Goal: Transaction & Acquisition: Subscribe to service/newsletter

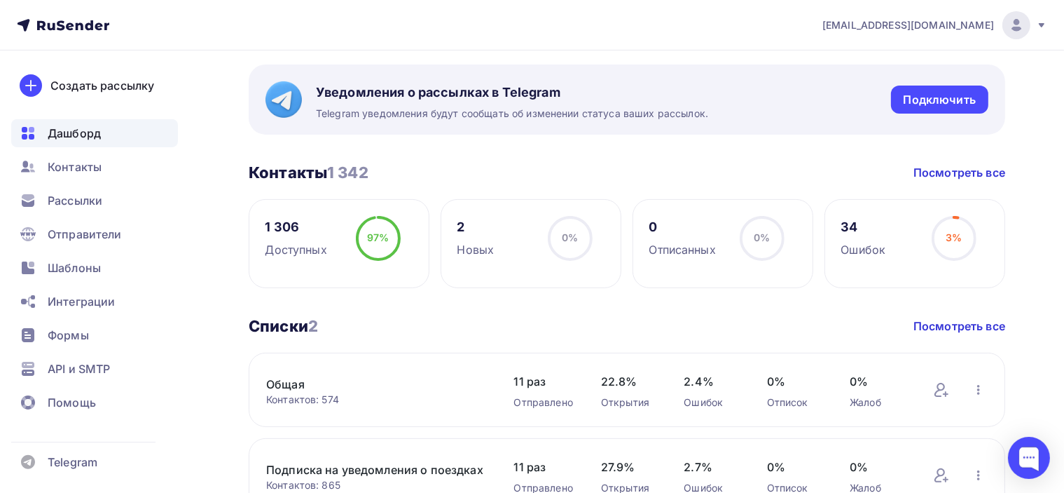
scroll to position [210, 0]
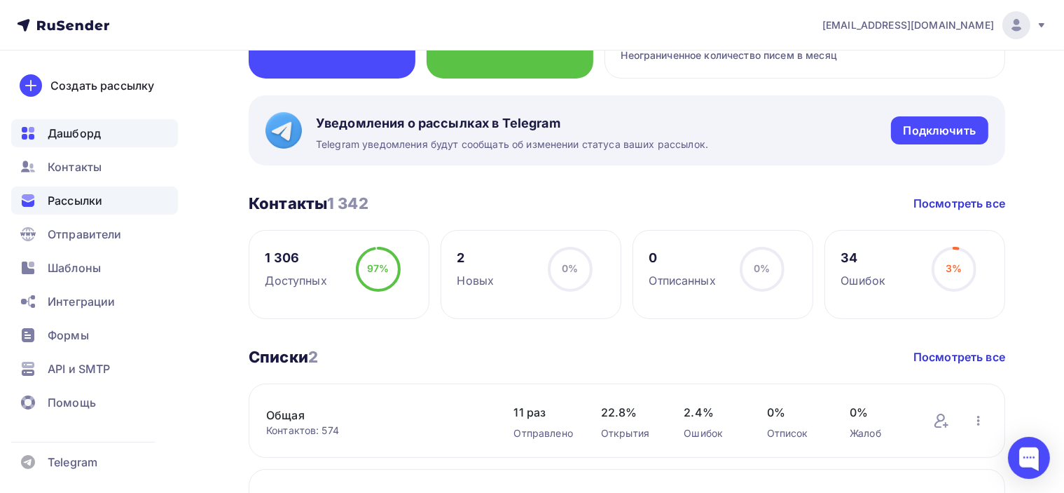
drag, startPoint x: 84, startPoint y: 210, endPoint x: 90, endPoint y: 204, distance: 8.4
click at [84, 209] on div "Рассылки" at bounding box center [94, 200] width 167 height 28
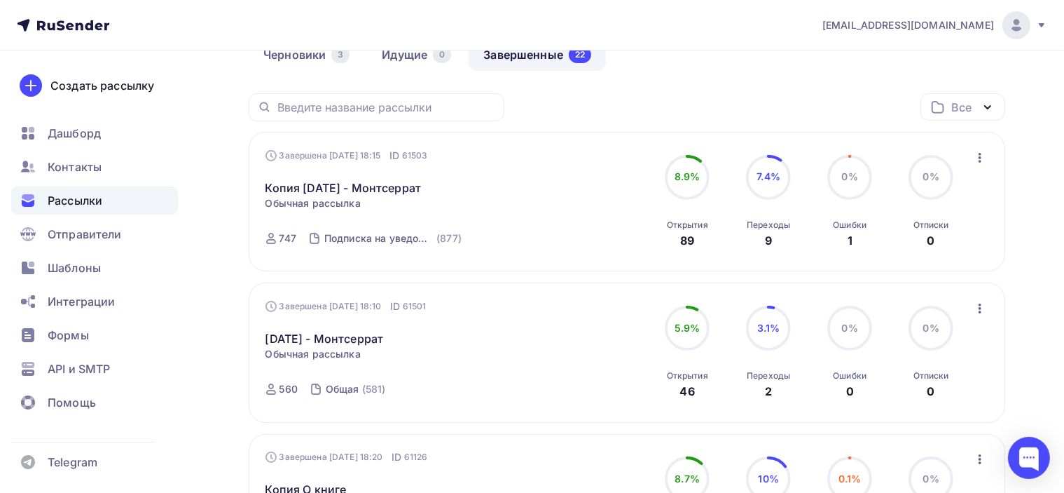
scroll to position [210, 0]
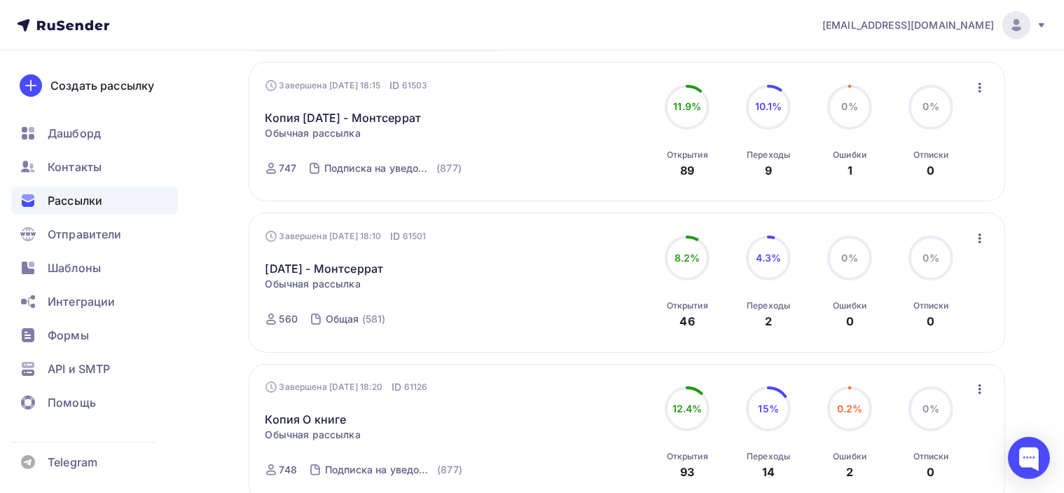
click at [977, 234] on icon "button" at bounding box center [980, 238] width 17 height 17
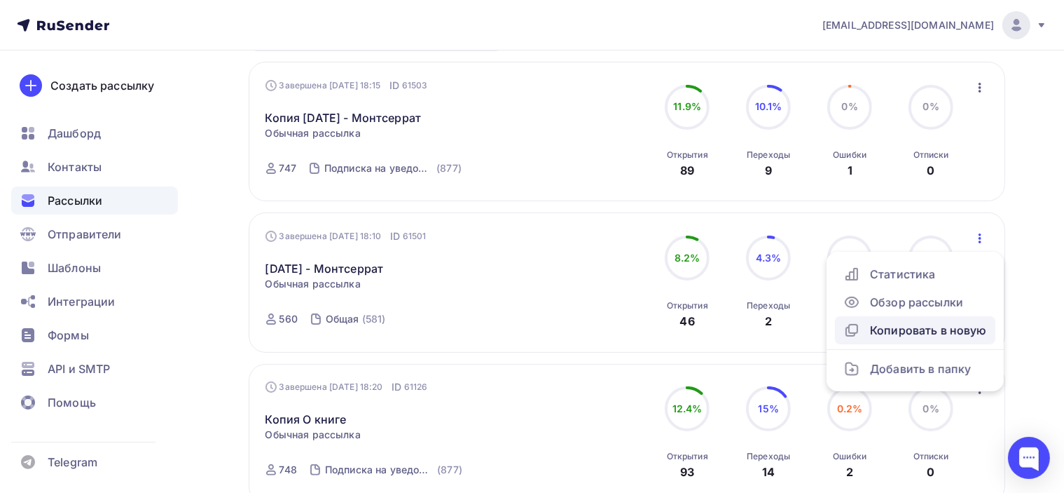
click at [975, 331] on div "Копировать в новую" at bounding box center [916, 330] width 144 height 17
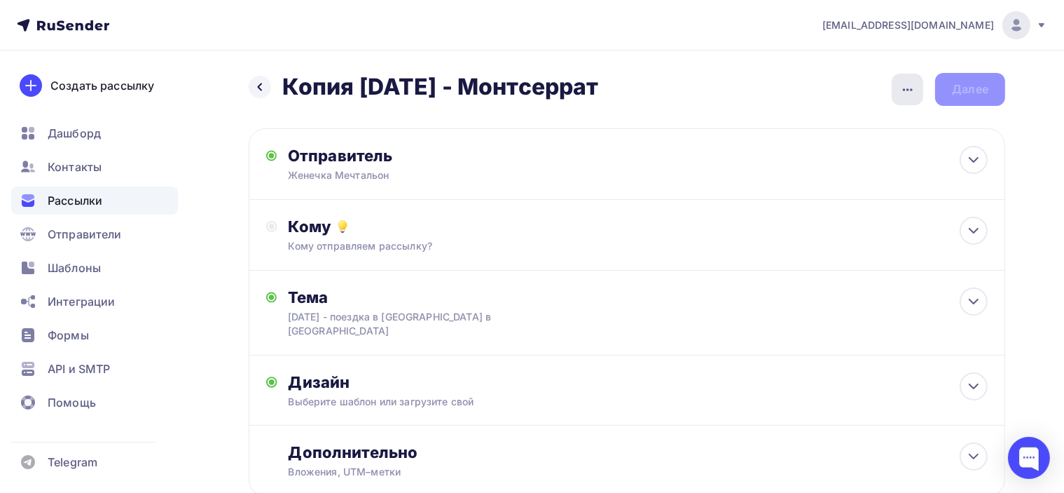
click at [902, 91] on icon "button" at bounding box center [908, 89] width 17 height 17
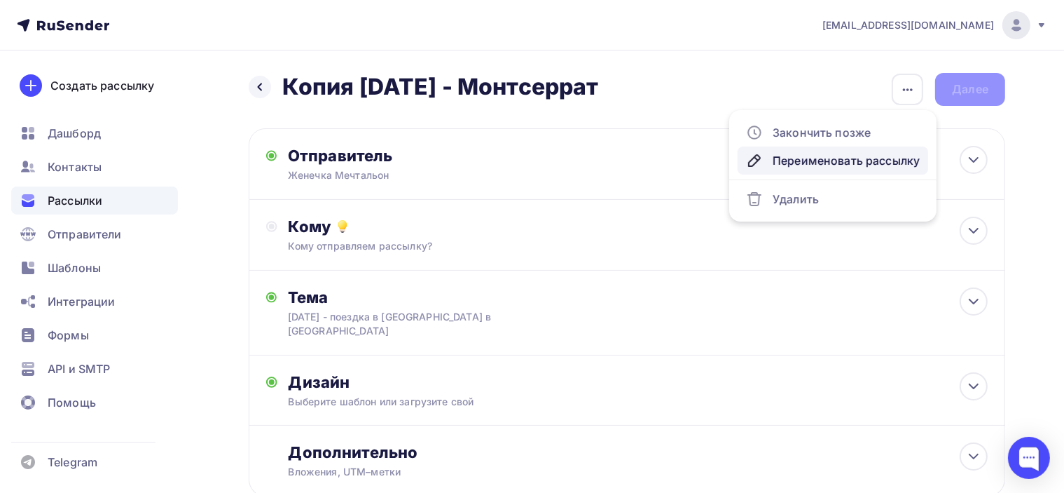
click at [802, 165] on div "Переименовать рассылку" at bounding box center [833, 160] width 174 height 17
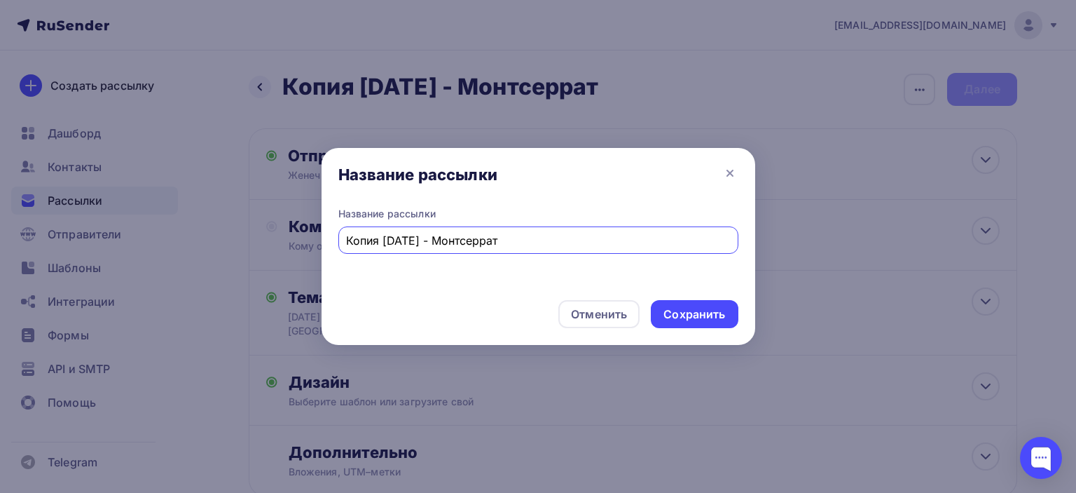
drag, startPoint x: 382, startPoint y: 231, endPoint x: 334, endPoint y: 238, distance: 48.9
click at [335, 240] on div "Название рассылки Копия [DATE] - [GEOGRAPHIC_DATA]" at bounding box center [539, 248] width 434 height 82
type input "напоминание [DATE] - Монтсеррат"
click at [695, 302] on div "Сохранить" at bounding box center [694, 314] width 87 height 28
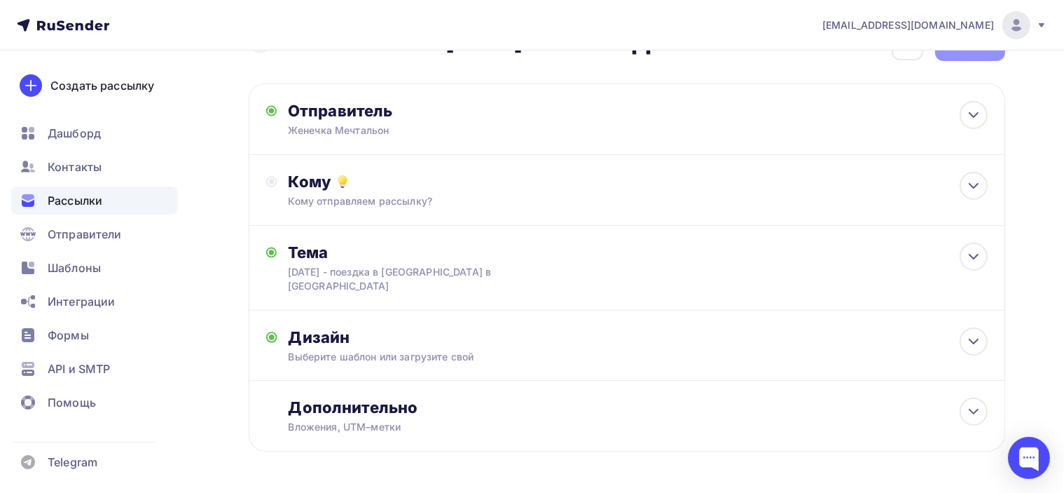
scroll to position [70, 0]
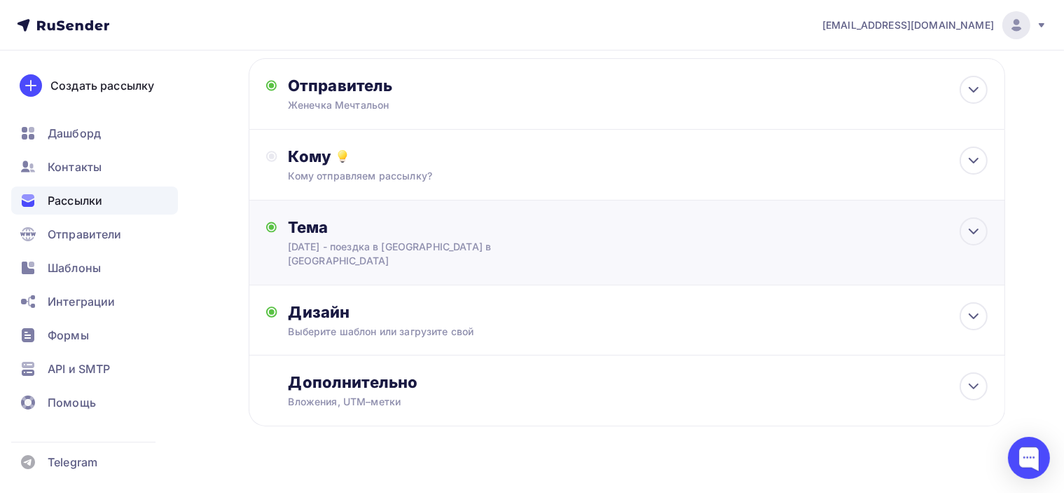
click at [661, 231] on div "Тема [DATE] - поездка в [GEOGRAPHIC_DATA] в [GEOGRAPHIC_DATA] Тема * [DATE] - п…" at bounding box center [627, 242] width 757 height 85
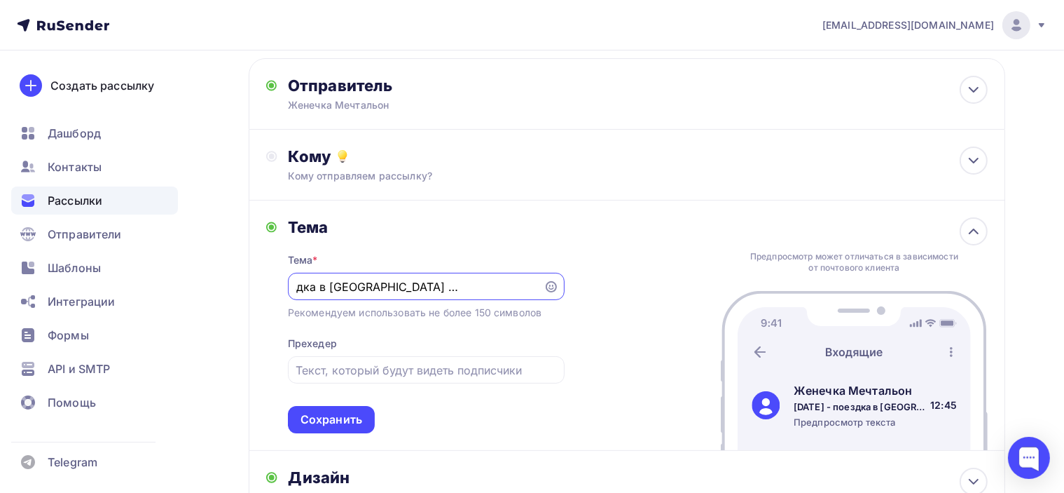
scroll to position [0, 0]
click at [317, 288] on input "[DATE] - поездка в [GEOGRAPHIC_DATA] в [GEOGRAPHIC_DATA]" at bounding box center [416, 287] width 240 height 17
drag, startPoint x: 535, startPoint y: 288, endPoint x: 205, endPoint y: 280, distance: 330.8
click at [205, 280] on div "Назад напоминание [DATE] - Монтсеррат напоминание [DATE] - Монтсеррат Закончить…" at bounding box center [532, 331] width 1064 height 702
click at [458, 288] on input "Успейте отправить послание к завтрашней поездке" at bounding box center [416, 287] width 240 height 17
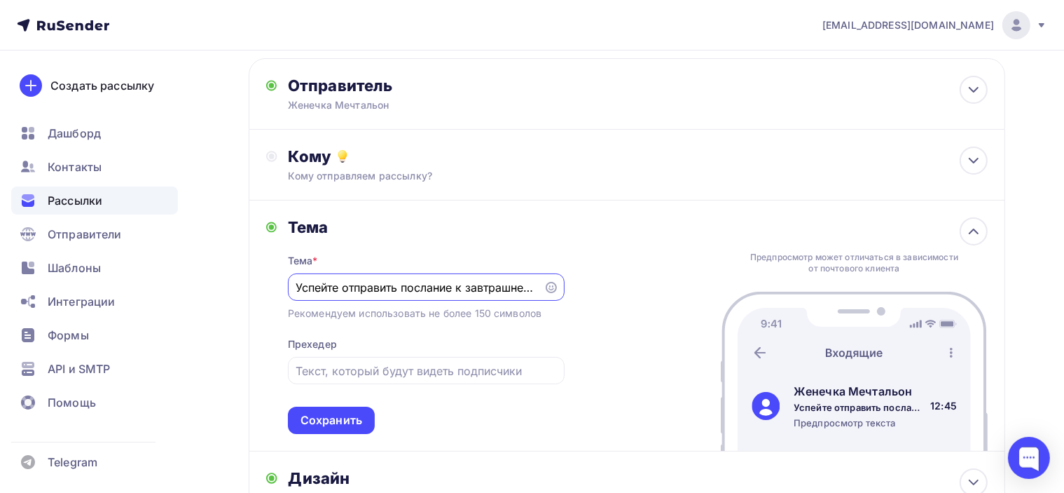
scroll to position [0, 45]
drag, startPoint x: 455, startPoint y: 282, endPoint x: 542, endPoint y: 289, distance: 87.1
click at [547, 285] on div "Успейте отправить послание к завтрашней поездке" at bounding box center [426, 286] width 277 height 27
click at [533, 289] on input "Успейте отправить послание к завтрашней поездке" at bounding box center [416, 287] width 240 height 17
click at [533, 282] on input "Успейте отправить послание к завтрашней поездке" at bounding box center [416, 287] width 240 height 17
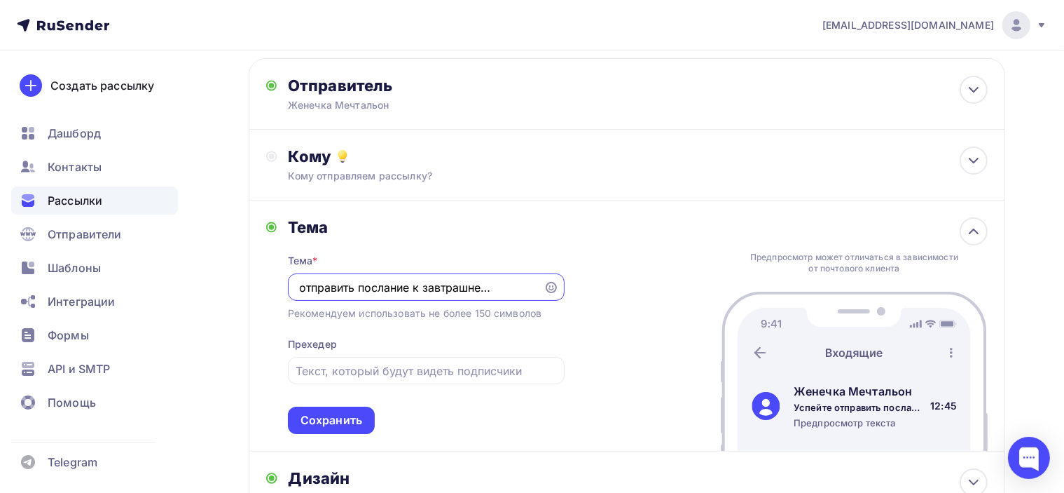
click at [516, 283] on input "Успейте отправить послание к завтрашней поездке" at bounding box center [416, 287] width 240 height 17
click at [482, 284] on input "Успейте отправить послание к завтрашней поездке" at bounding box center [416, 287] width 240 height 17
click at [533, 283] on input "Успейте отправить послание к завтрашней поездке" at bounding box center [416, 287] width 240 height 17
click at [537, 286] on div "Успейте отправить послание к завтрашней поездке" at bounding box center [426, 286] width 277 height 27
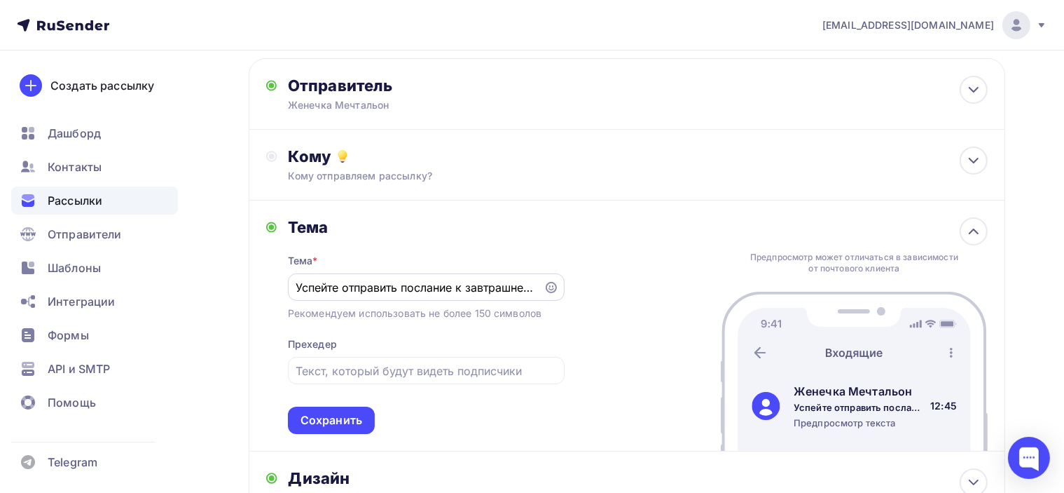
click at [300, 285] on input "Успейте отправить послание к завтрашней поездке" at bounding box center [416, 287] width 240 height 17
click at [296, 283] on input "Успейте отправить послание к завтрашней поездке" at bounding box center [416, 287] width 240 height 17
click at [546, 284] on icon at bounding box center [551, 287] width 11 height 11
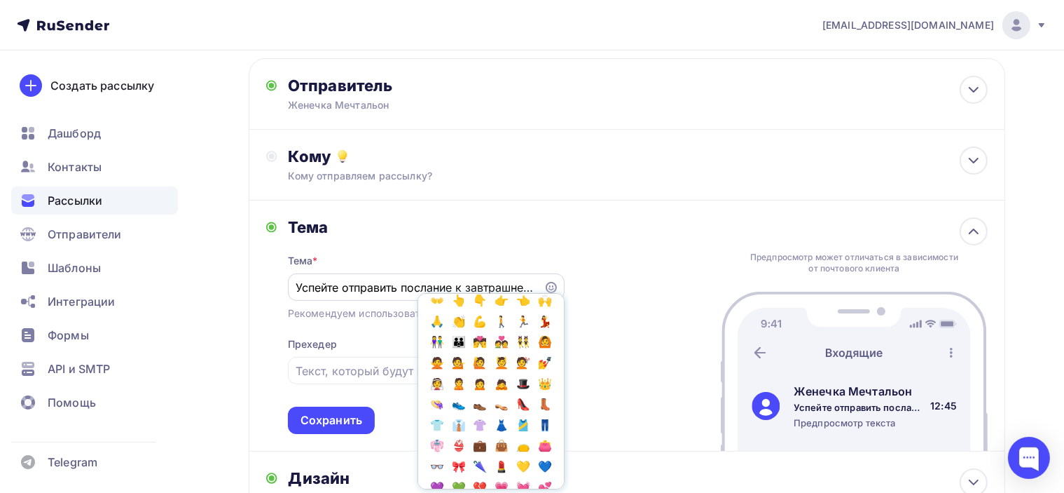
scroll to position [420, 0]
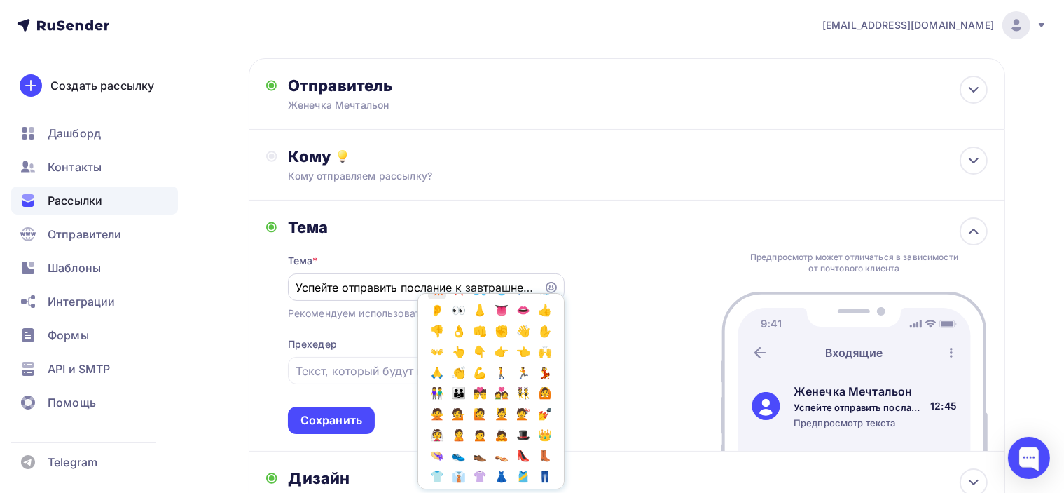
click at [446, 300] on span "💥" at bounding box center [437, 289] width 18 height 21
click at [392, 279] on input "Успейте отправить послание к завтрашней поездке💥💥" at bounding box center [416, 287] width 240 height 17
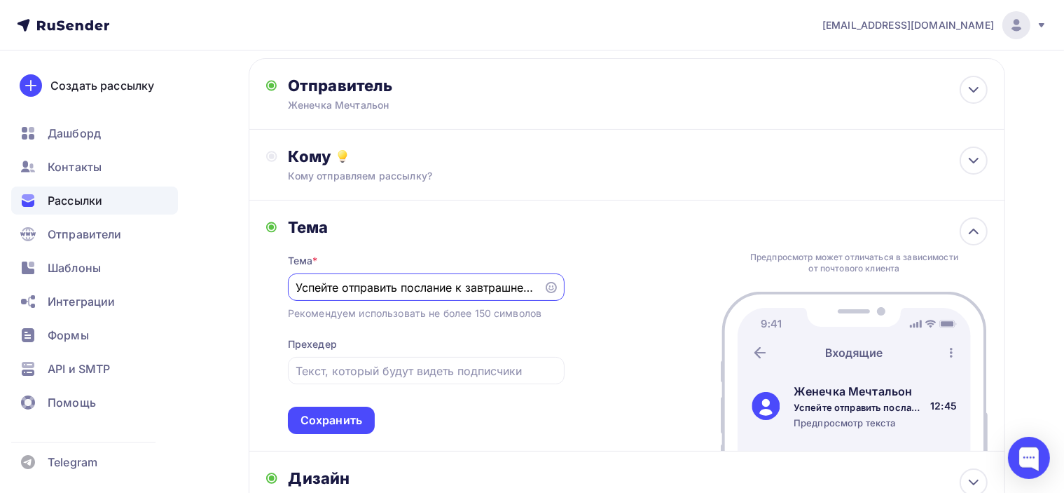
scroll to position [0, 75]
drag, startPoint x: 533, startPoint y: 282, endPoint x: 555, endPoint y: 282, distance: 22.4
click at [555, 282] on div "Успейте отправить послание к завтрашней поездке💥💥" at bounding box center [426, 286] width 277 height 27
drag, startPoint x: 500, startPoint y: 284, endPoint x: 513, endPoint y: 286, distance: 12.7
click at [500, 284] on input "Успейте отправить послание к завтрашней поездке💥💥" at bounding box center [416, 287] width 240 height 17
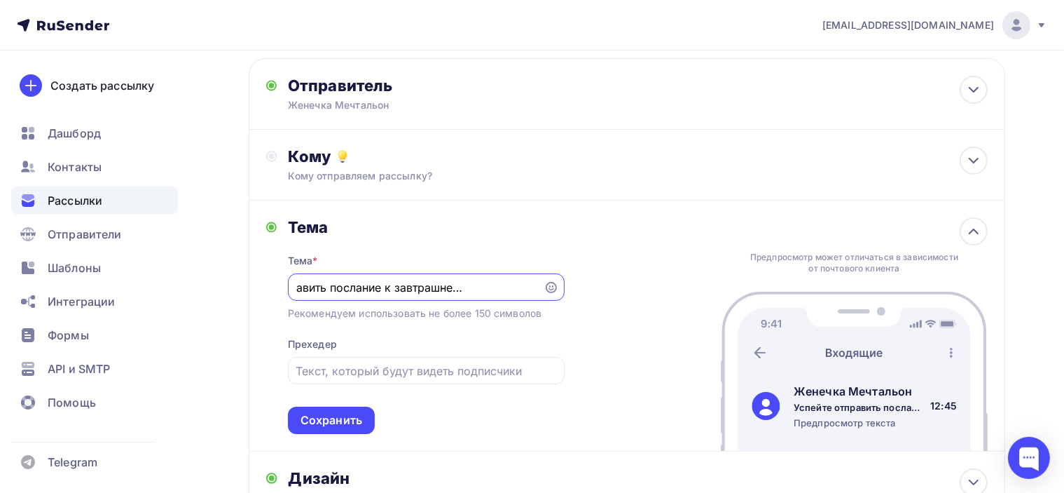
drag, startPoint x: 509, startPoint y: 284, endPoint x: 514, endPoint y: 291, distance: 8.6
click at [510, 284] on input "Успейте отправить послание к завтрашней поездке💥💥" at bounding box center [416, 287] width 240 height 17
click at [516, 287] on input "Успейте отправить послание к завтрашней поездке💥💥" at bounding box center [416, 287] width 240 height 17
click at [508, 283] on input "Успейте отправить послание к завтрашней поездке💥💥" at bounding box center [416, 287] width 240 height 17
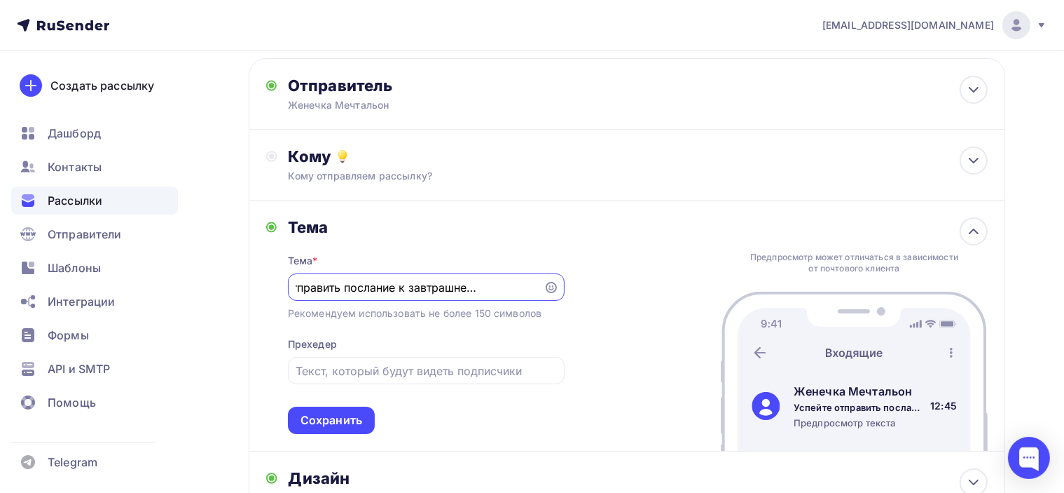
drag, startPoint x: 524, startPoint y: 285, endPoint x: 533, endPoint y: 287, distance: 8.5
click at [533, 287] on input "Успейте отправить послание к завтрашней поездке💥" at bounding box center [416, 287] width 240 height 17
drag, startPoint x: 376, startPoint y: 284, endPoint x: 217, endPoint y: 284, distance: 159.1
click at [217, 283] on div "Назад напоминание [DATE] - Монтсеррат напоминание [DATE] - Монтсеррат Закончить…" at bounding box center [532, 331] width 1064 height 702
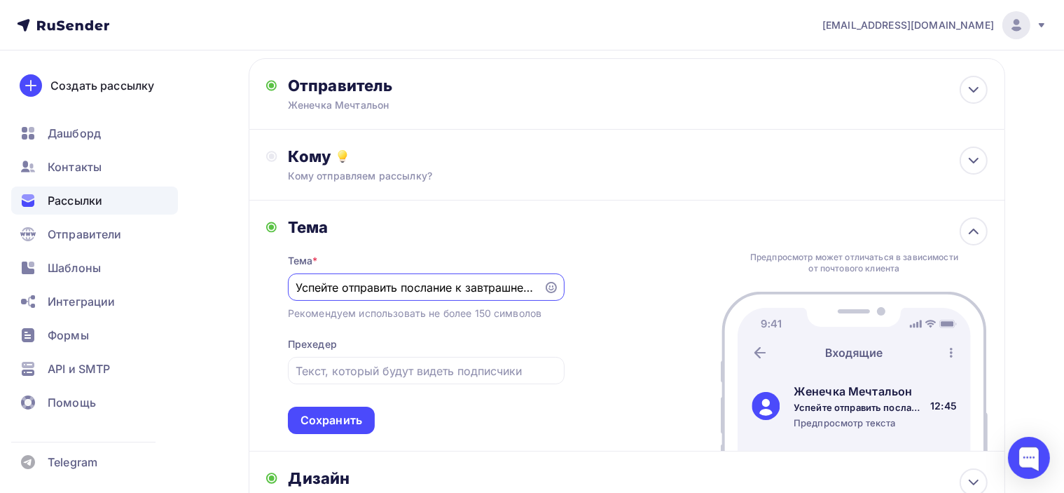
click at [299, 285] on input "Успейте отправить послание к завтрашней поездке" at bounding box center [416, 287] width 240 height 17
click at [296, 287] on input "Успейте отправить послание к завтрашней поездке" at bounding box center [416, 287] width 240 height 17
click at [317, 285] on input "Успейте отправить послание к завтрашней поездке" at bounding box center [416, 287] width 240 height 17
click at [472, 289] on input "Успейте отправить послание к завтрашней поездке" at bounding box center [416, 287] width 240 height 17
click at [297, 282] on input "Успейте отправить послание к завтрашней поездке" at bounding box center [416, 287] width 240 height 17
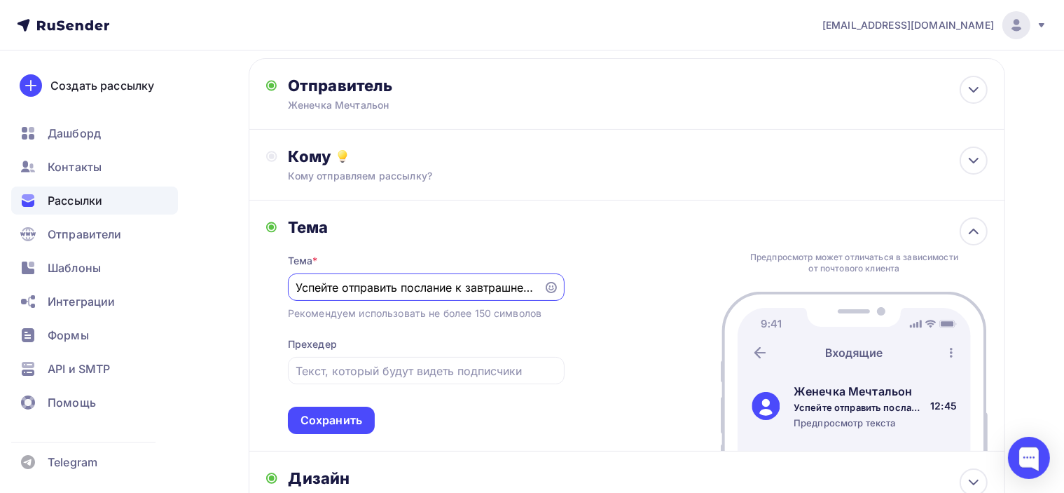
paste input "💥"
type input "💥 Успейте отправить послание к завтрашней поездке"
click at [606, 226] on div "[PERSON_NAME] * 💥 Успейте отправить послание к завтрашней поездке [PERSON_NAME]…" at bounding box center [627, 325] width 757 height 251
drag, startPoint x: 457, startPoint y: 286, endPoint x: 633, endPoint y: 288, distance: 176.6
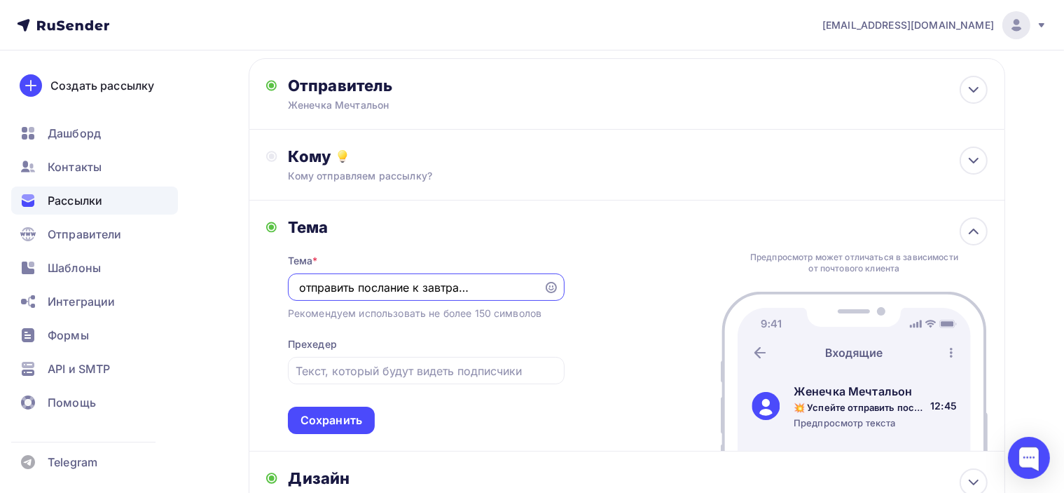
click at [633, 288] on div "[PERSON_NAME] * 💥 Успейте отправить послание к завтрашней поездке [PERSON_NAME]…" at bounding box center [627, 325] width 757 height 251
click at [585, 315] on div "[PERSON_NAME] * 💥 Успейте отправить послание к завтрашней поездке [PERSON_NAME]…" at bounding box center [627, 325] width 757 height 251
drag, startPoint x: 492, startPoint y: 288, endPoint x: 551, endPoint y: 319, distance: 66.4
click at [551, 319] on div "Тема * 💥 Успейте отправить послание к завтрашней поездке Рекомендуем использова…" at bounding box center [426, 335] width 277 height 197
drag, startPoint x: 413, startPoint y: 280, endPoint x: 397, endPoint y: 285, distance: 17.1
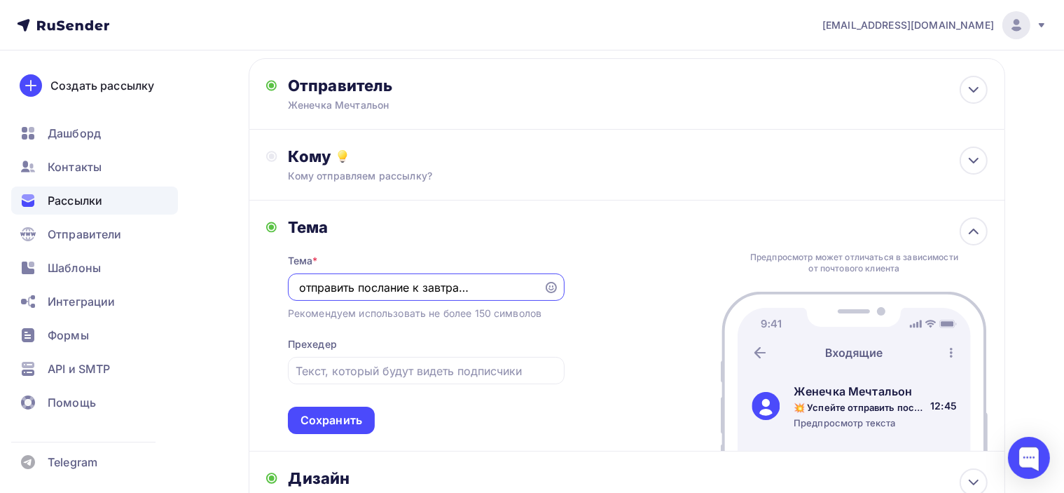
click at [413, 279] on input "💥 Успейте отправить послание к завтрашней поездке" at bounding box center [416, 287] width 240 height 17
drag, startPoint x: 392, startPoint y: 287, endPoint x: 262, endPoint y: 284, distance: 130.4
click at [262, 284] on div "[PERSON_NAME] * 💥 Успейте отправить послание к завтрашней поездке [PERSON_NAME]…" at bounding box center [627, 325] width 757 height 251
click at [579, 355] on div "[PERSON_NAME] * 💥 Успейте отправить послание к завтрашней поездке [PERSON_NAME]…" at bounding box center [627, 325] width 757 height 251
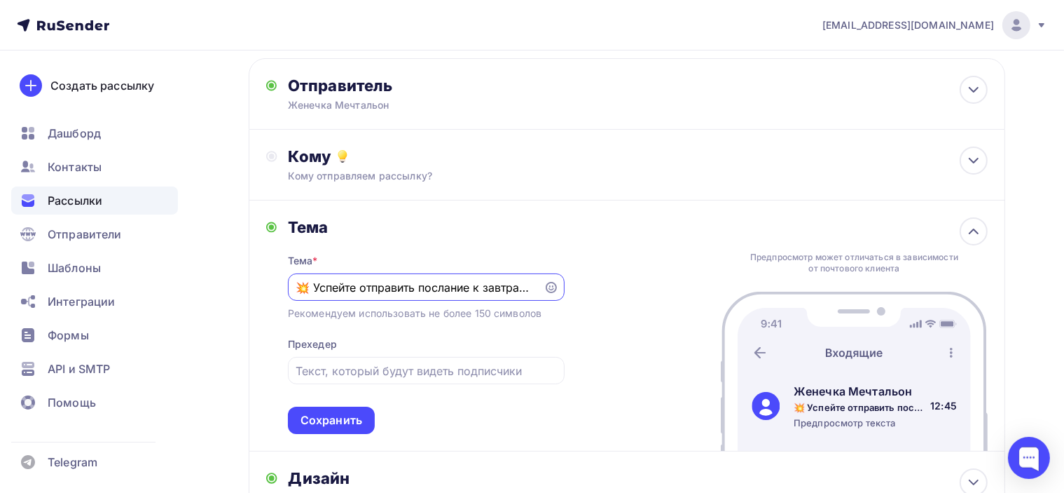
scroll to position [0, 63]
drag, startPoint x: 488, startPoint y: 291, endPoint x: 544, endPoint y: 310, distance: 58.5
click at [544, 310] on div "Тема * 💥 Успейте отправить послание к завтрашней поездке Рекомендуем использова…" at bounding box center [426, 335] width 277 height 197
click at [587, 345] on div "[PERSON_NAME] * 💥 Успейте отправить послание к завтрашней поездке [PERSON_NAME]…" at bounding box center [627, 325] width 757 height 251
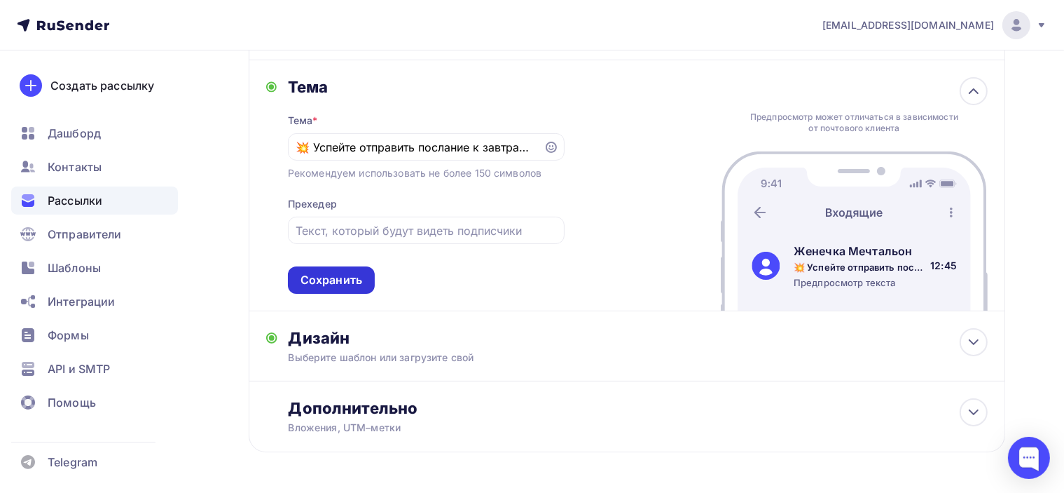
click at [334, 277] on div "Сохранить" at bounding box center [332, 280] width 62 height 16
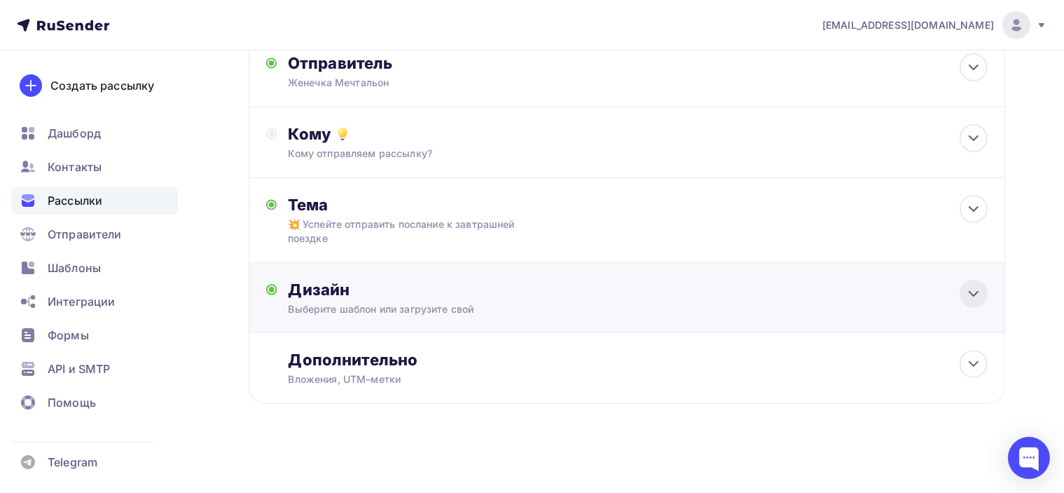
click at [970, 287] on icon at bounding box center [974, 293] width 17 height 17
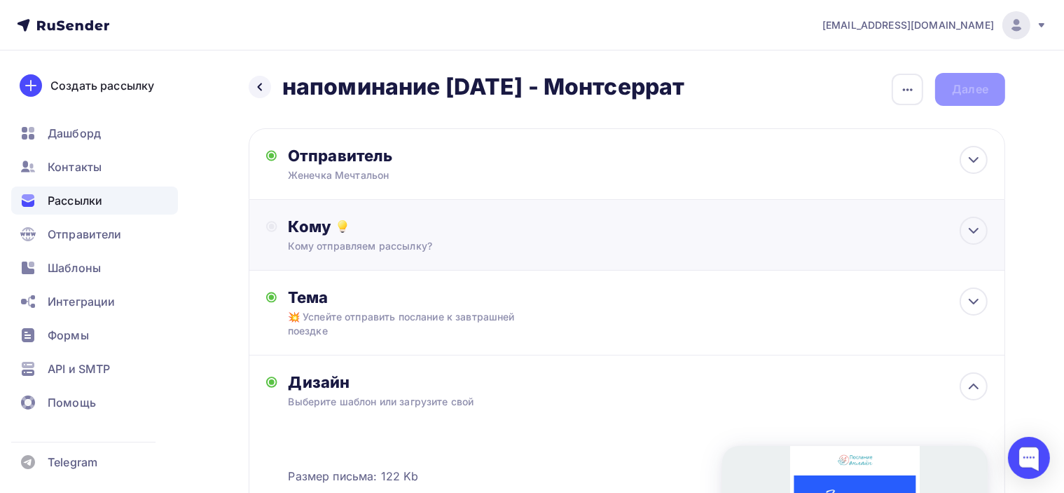
click at [434, 235] on div "Кому Кому отправляем рассылку? Списки получателей Выберите список Все списки id…" at bounding box center [638, 235] width 699 height 36
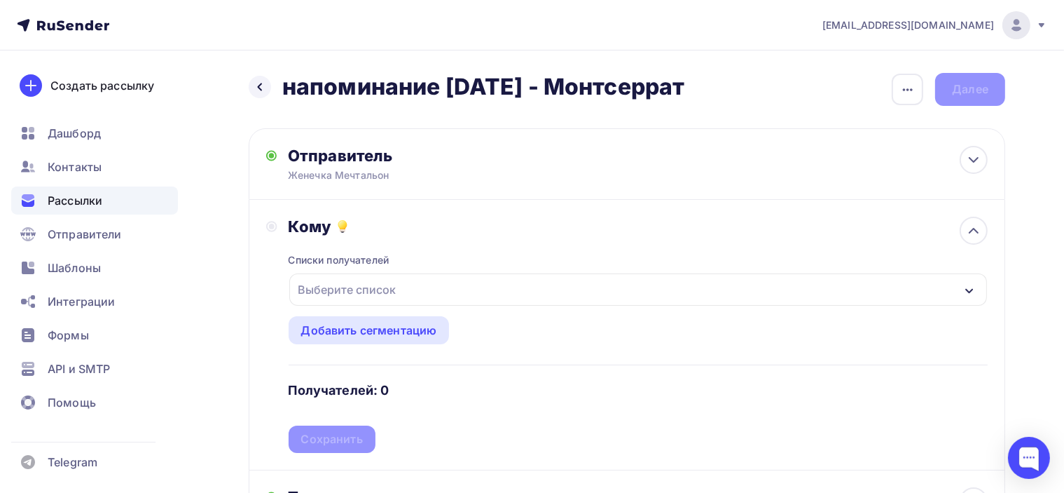
click at [375, 294] on div "Выберите список" at bounding box center [347, 289] width 109 height 25
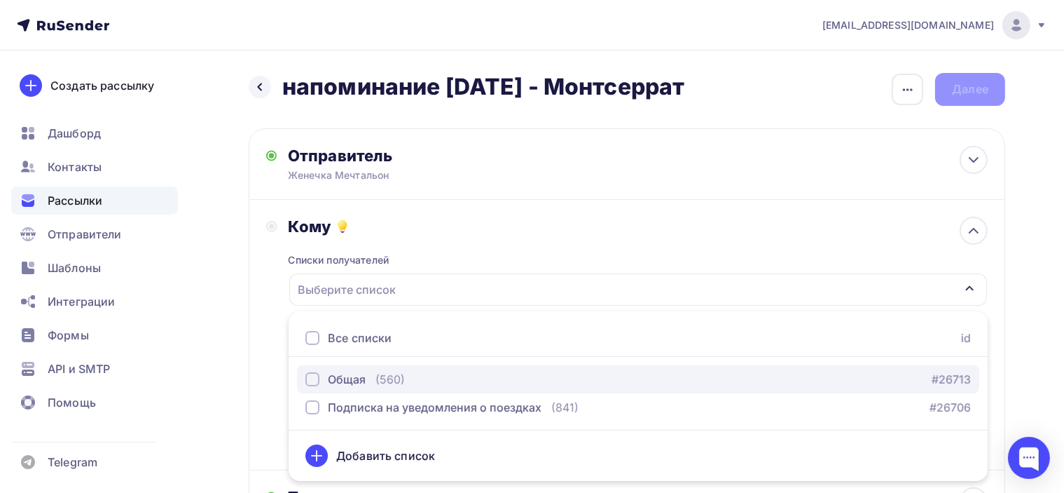
click at [362, 380] on div "Общая" at bounding box center [347, 379] width 38 height 17
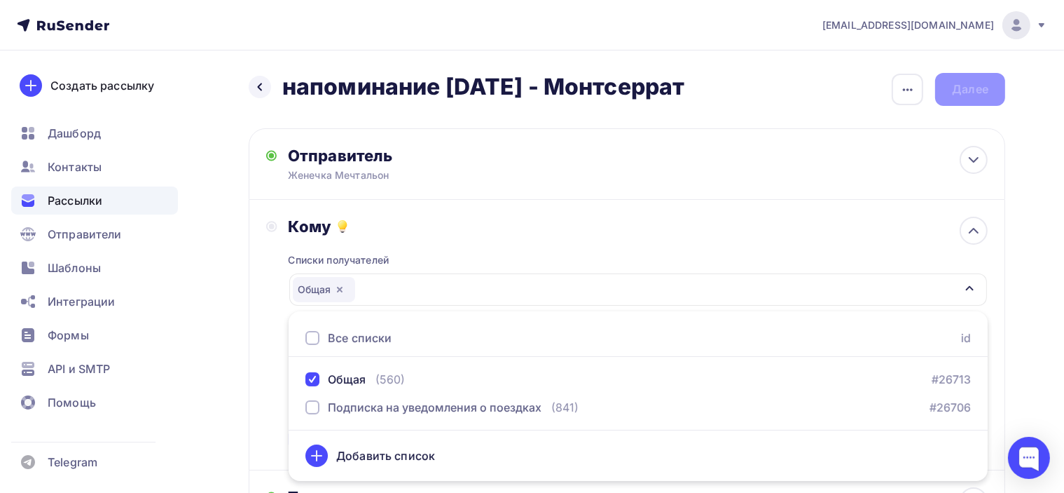
click at [485, 227] on div "Кому" at bounding box center [638, 227] width 699 height 20
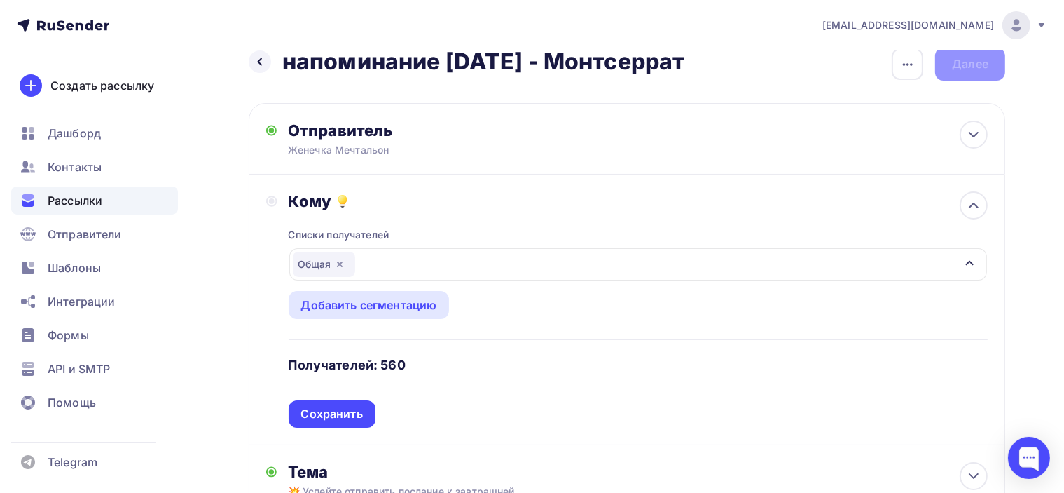
scroll to position [70, 0]
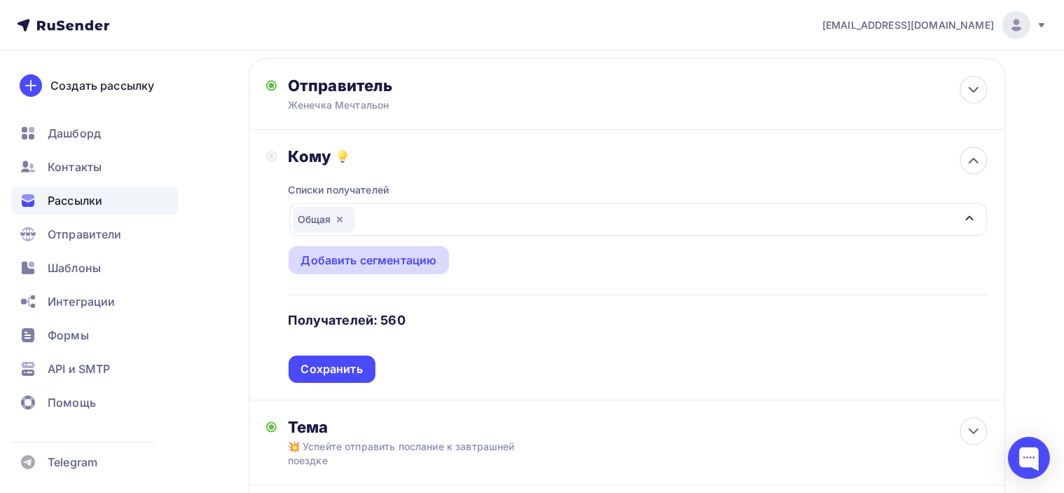
click at [412, 259] on div "Добавить сегментацию" at bounding box center [369, 260] width 136 height 17
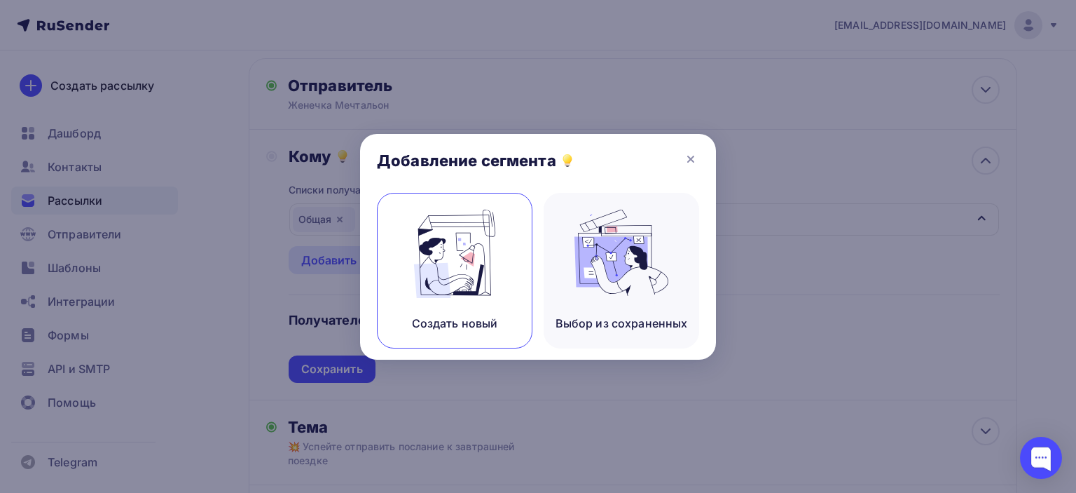
click at [432, 296] on img at bounding box center [455, 254] width 94 height 88
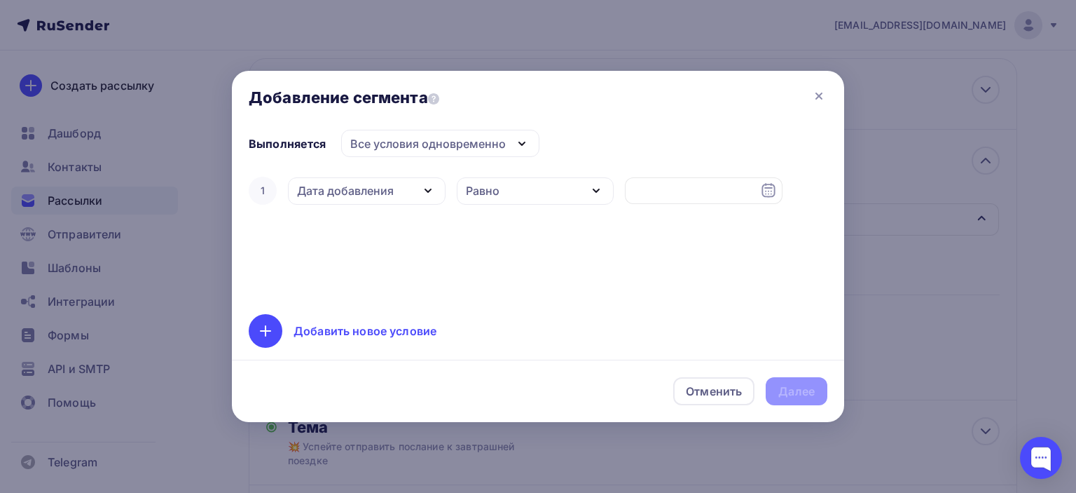
click at [417, 184] on div "Дата добавления" at bounding box center [367, 190] width 158 height 27
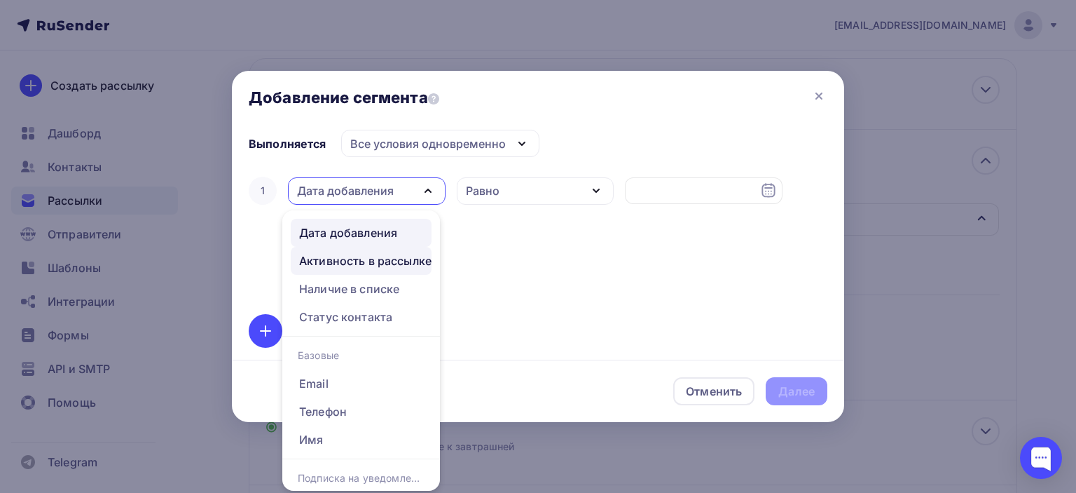
click at [405, 249] on link "Активность в рассылке" at bounding box center [361, 261] width 141 height 28
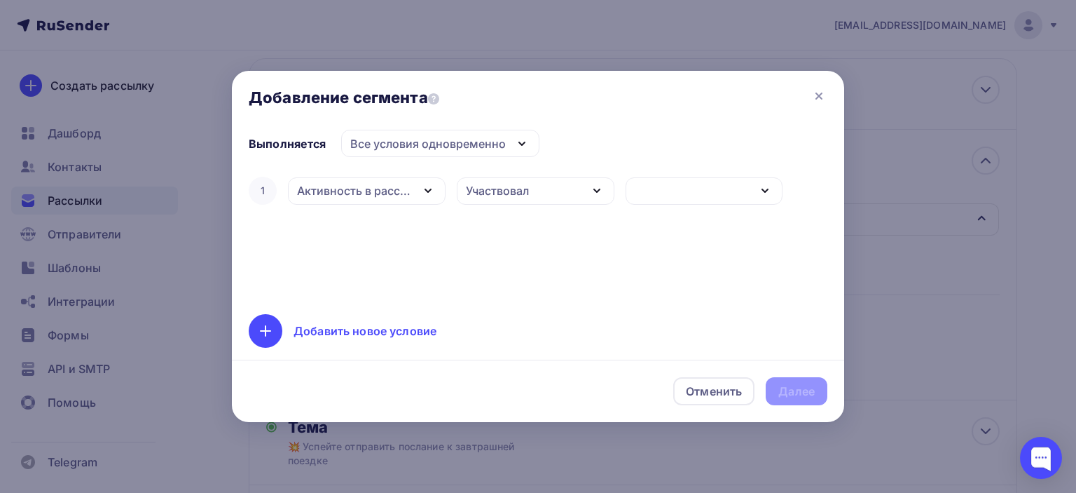
click at [536, 184] on div "Участвовал" at bounding box center [536, 190] width 158 height 27
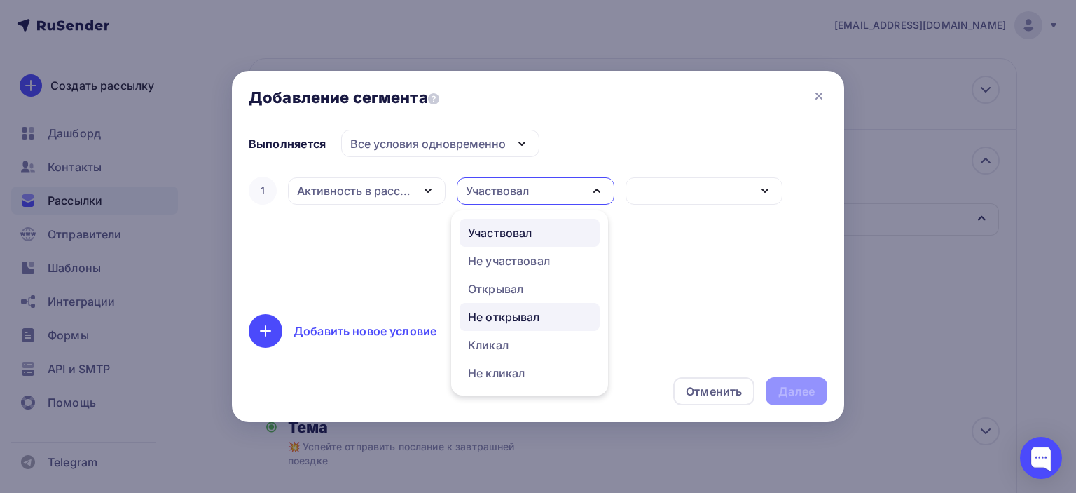
click at [524, 319] on div "Не открывал" at bounding box center [504, 316] width 72 height 17
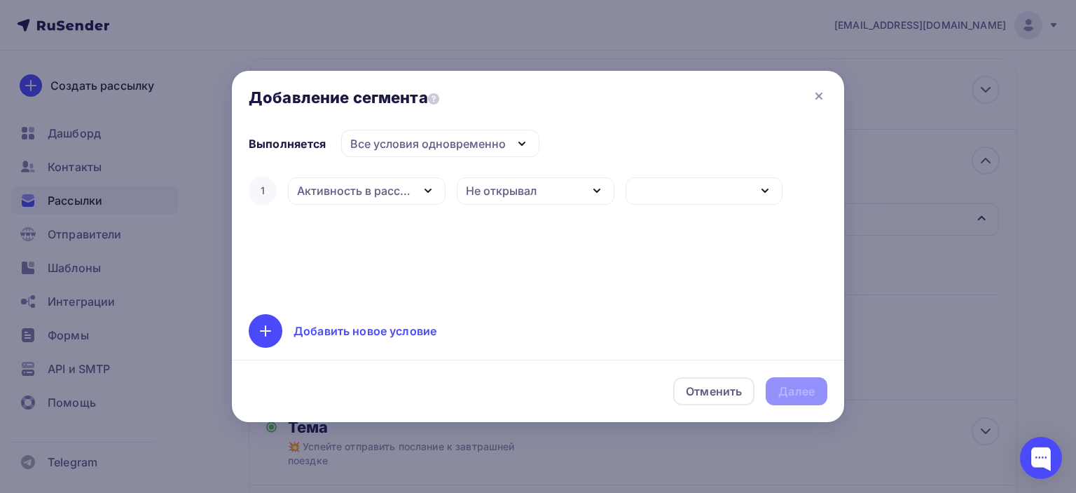
click at [681, 188] on div "button" at bounding box center [705, 190] width 158 height 27
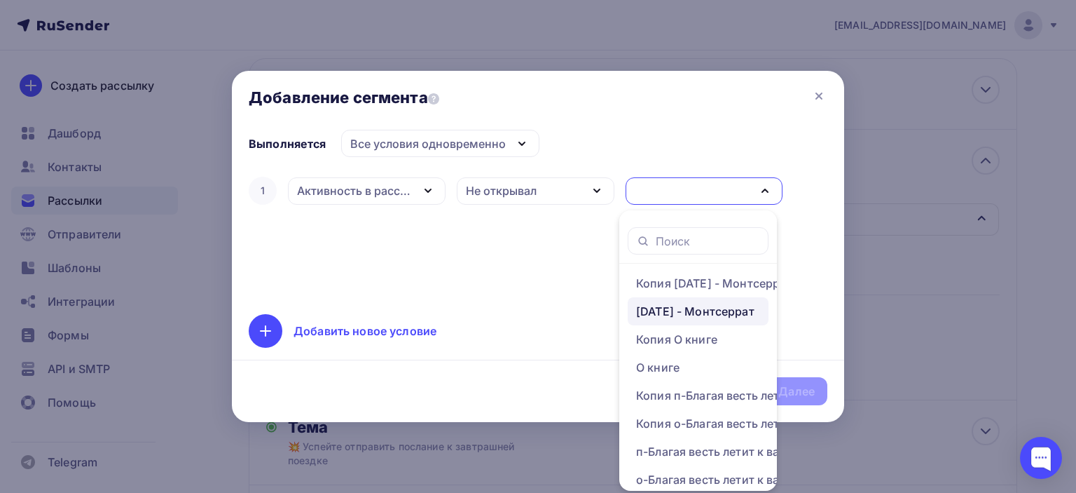
click at [695, 312] on div "[DATE] - Монтсеррат" at bounding box center [695, 311] width 118 height 17
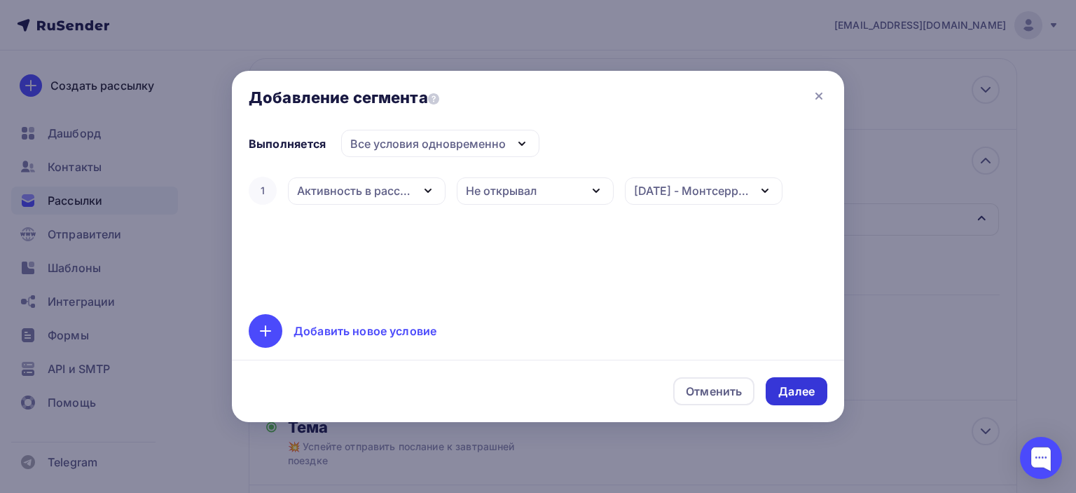
click at [804, 392] on div "Далее" at bounding box center [796, 391] width 36 height 16
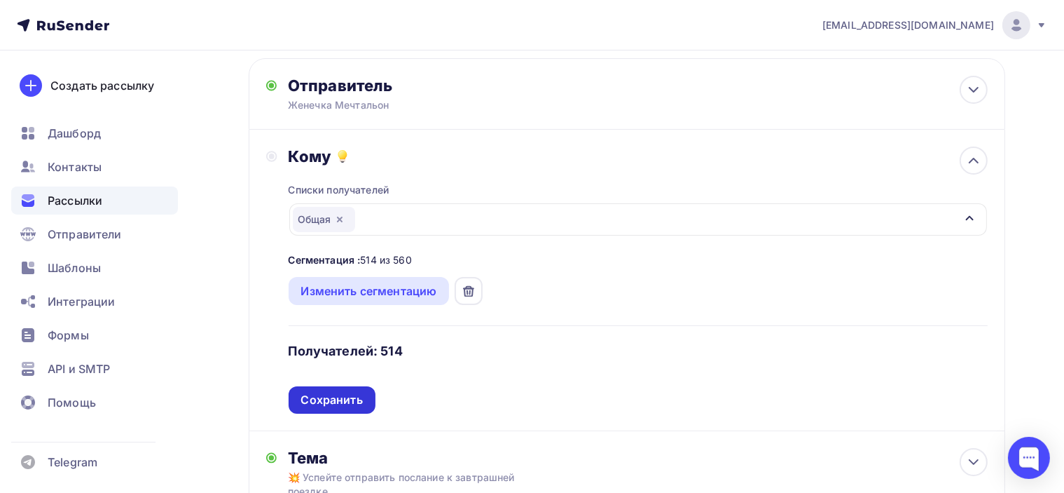
click at [328, 400] on div "Сохранить" at bounding box center [332, 400] width 62 height 16
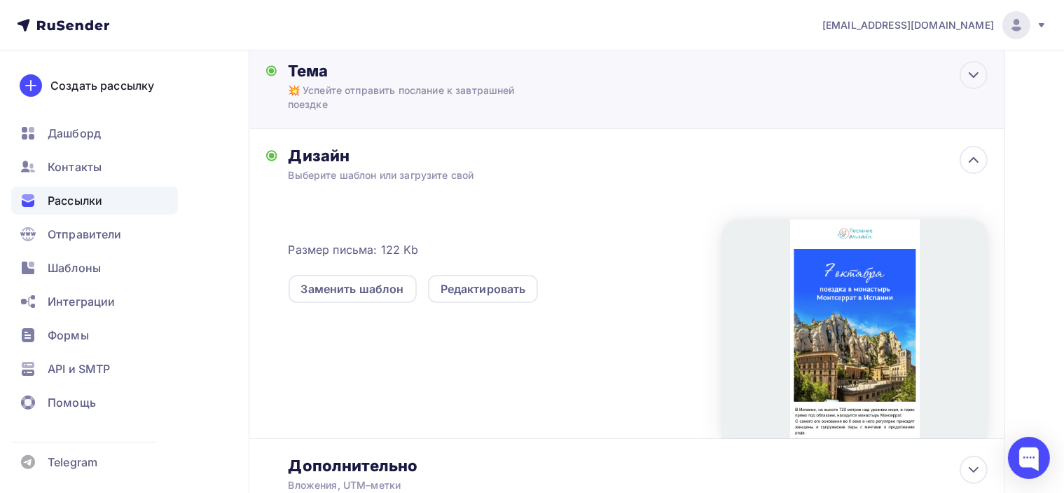
scroll to position [280, 0]
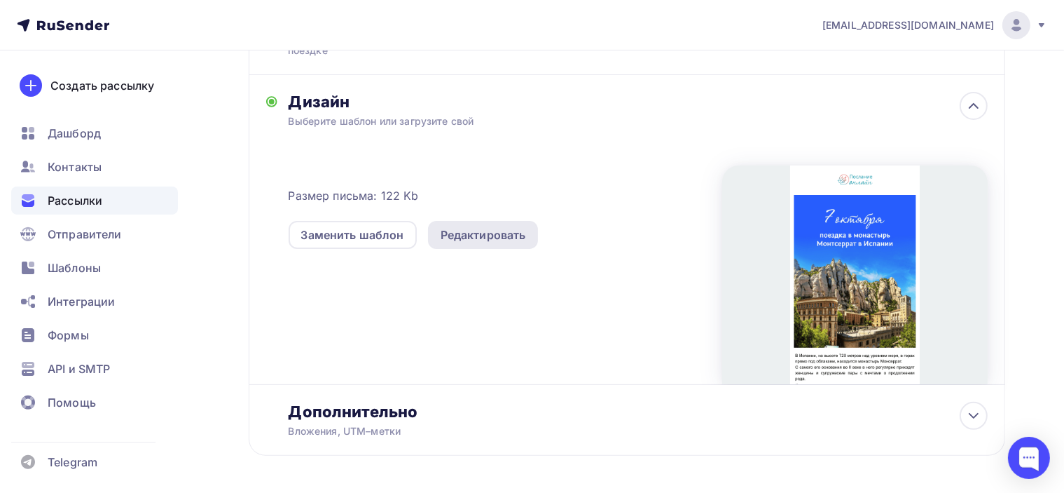
click at [501, 242] on div "Редактировать" at bounding box center [483, 235] width 111 height 28
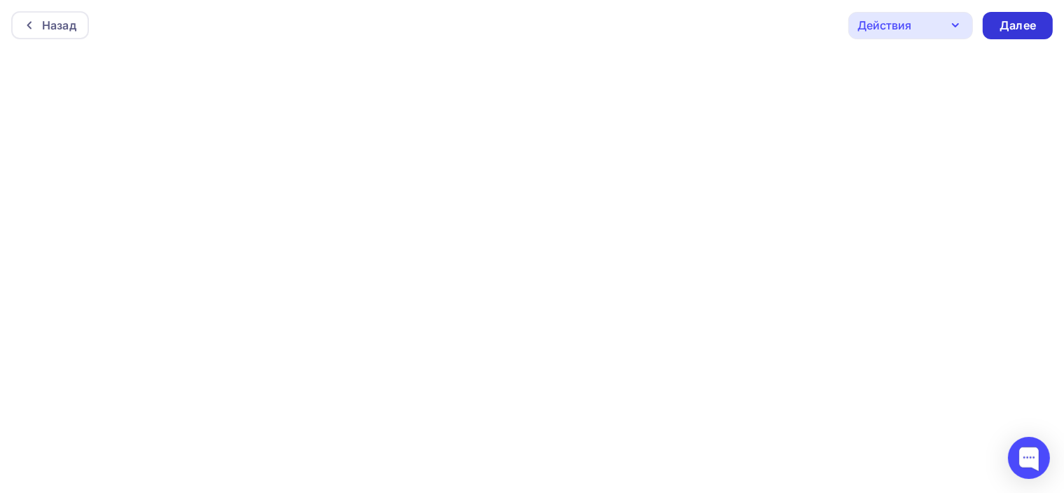
click at [1031, 24] on div "Далее" at bounding box center [1018, 26] width 36 height 16
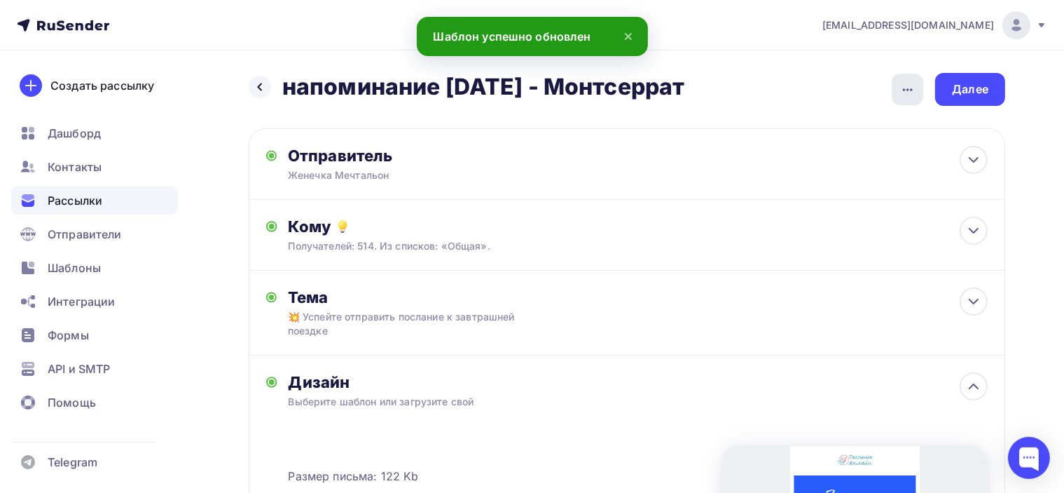
click at [911, 86] on icon "button" at bounding box center [908, 89] width 17 height 17
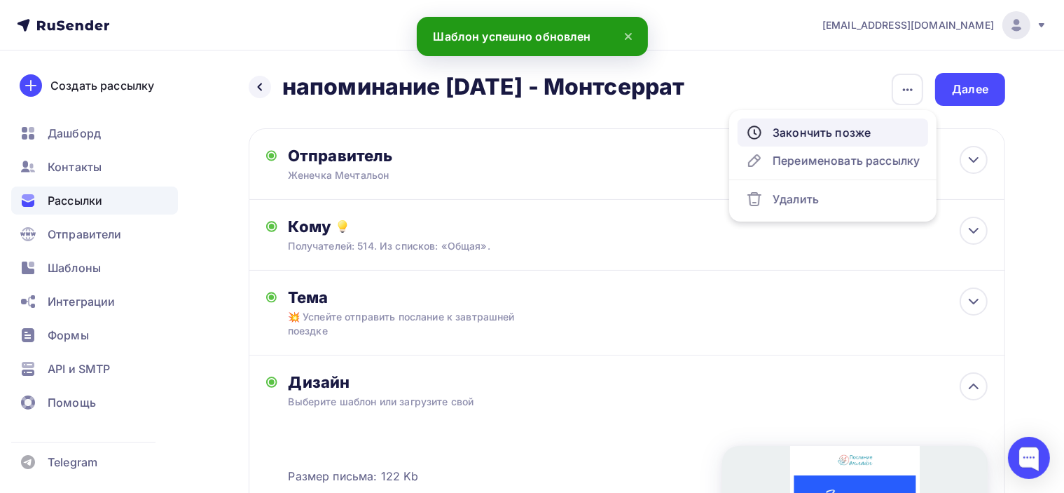
click at [830, 136] on div "Закончить позже" at bounding box center [833, 132] width 174 height 17
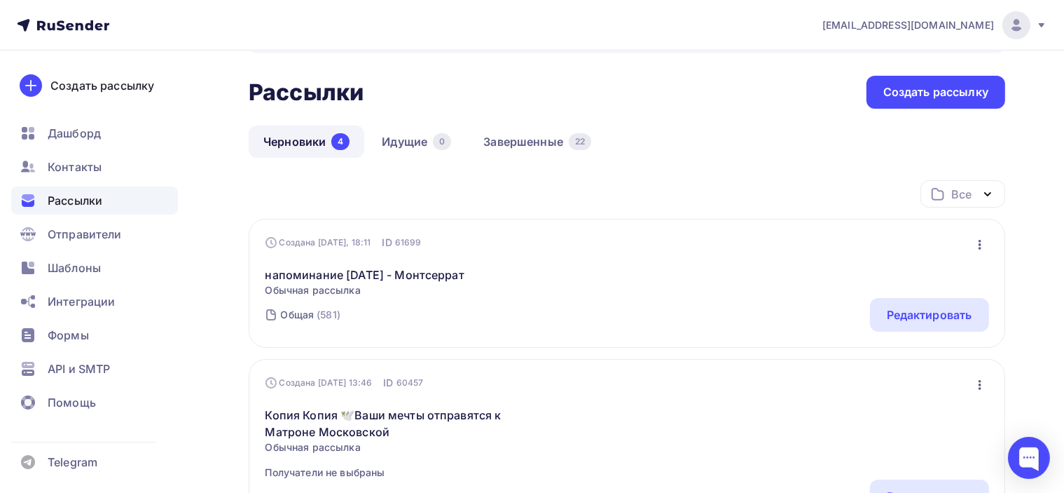
scroll to position [140, 0]
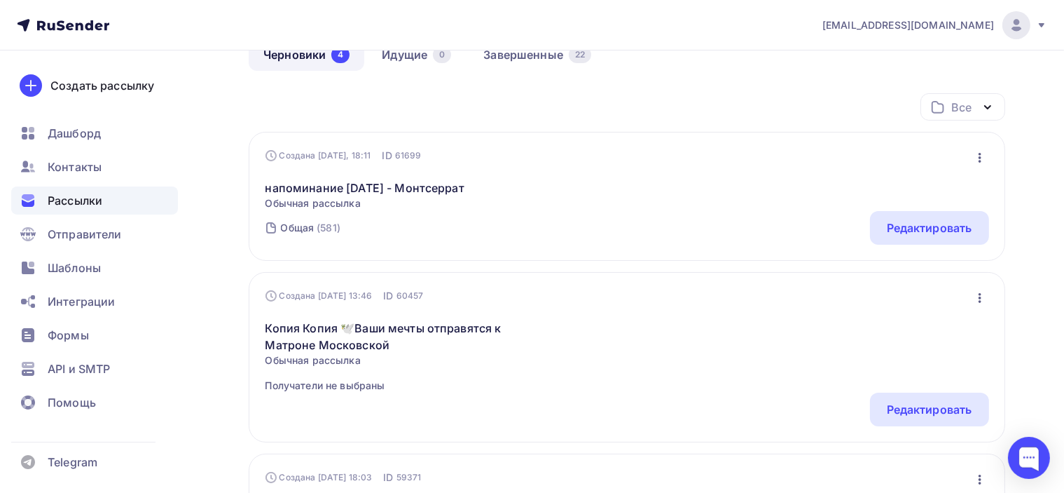
click at [978, 155] on icon "button" at bounding box center [980, 157] width 17 height 17
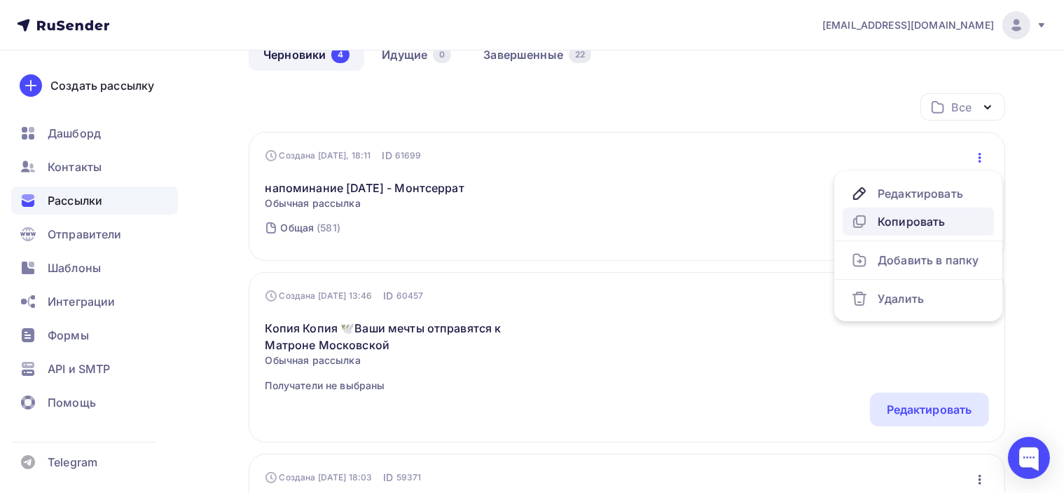
click at [946, 218] on div "Копировать" at bounding box center [918, 221] width 135 height 17
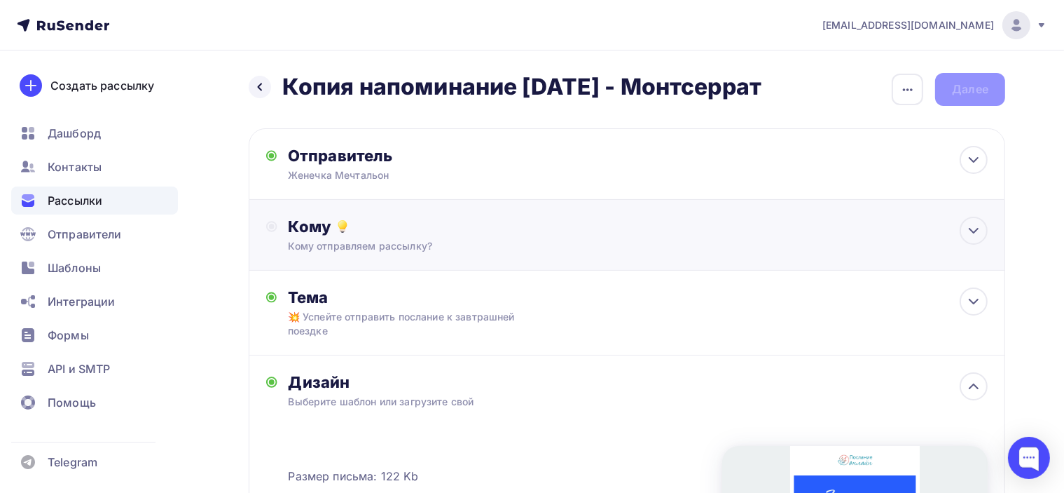
click at [395, 243] on div "Кому отправляем рассылку?" at bounding box center [604, 246] width 630 height 14
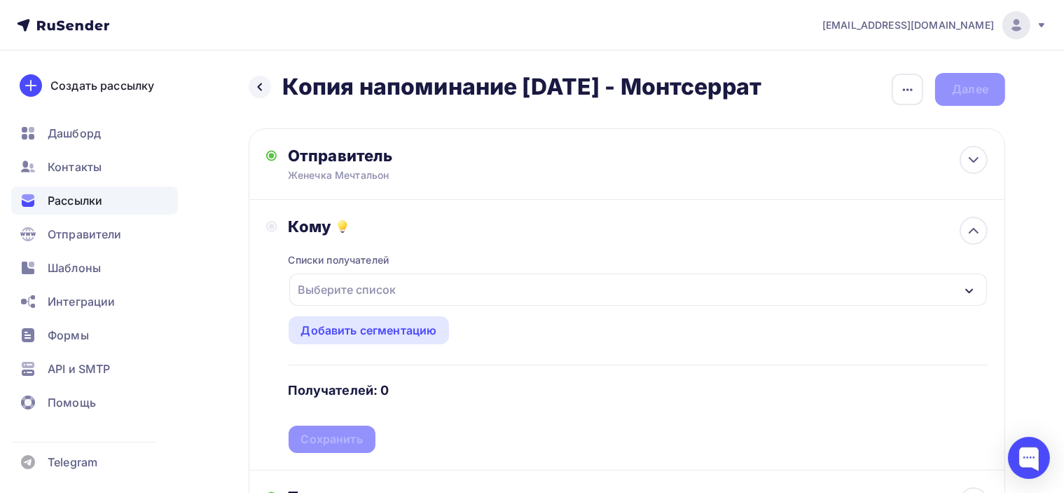
click at [401, 289] on div "Выберите список" at bounding box center [638, 289] width 698 height 32
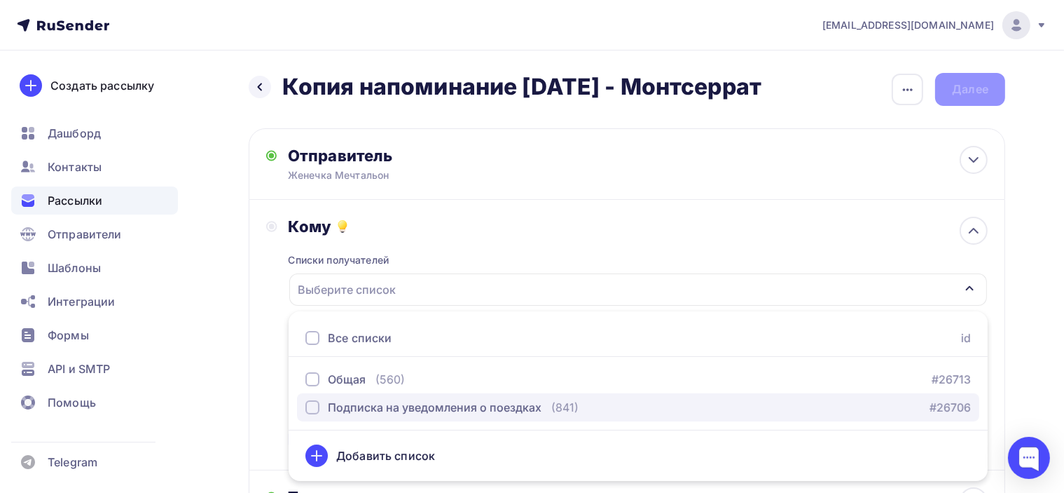
click at [396, 411] on div "Подписка на уведомления о поездках" at bounding box center [435, 407] width 214 height 17
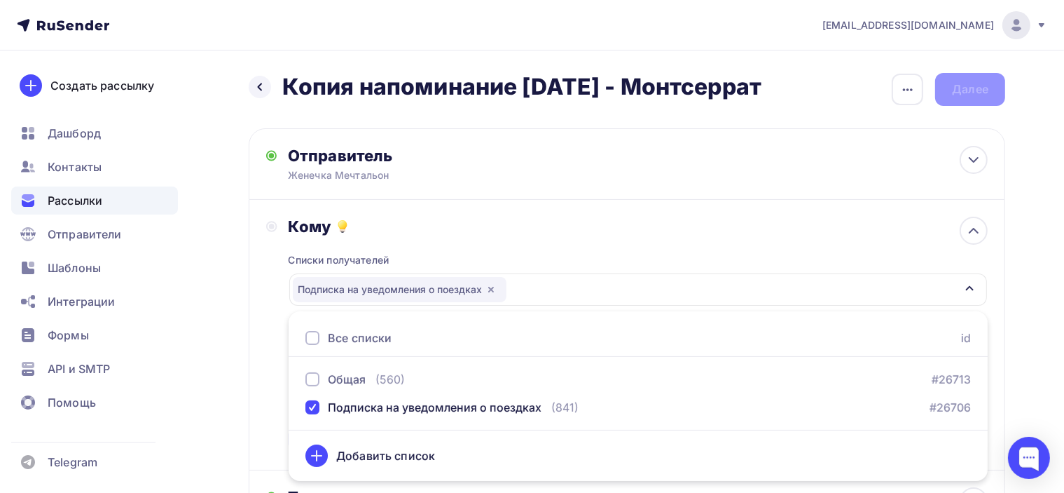
click at [474, 227] on div "Кому" at bounding box center [638, 227] width 699 height 20
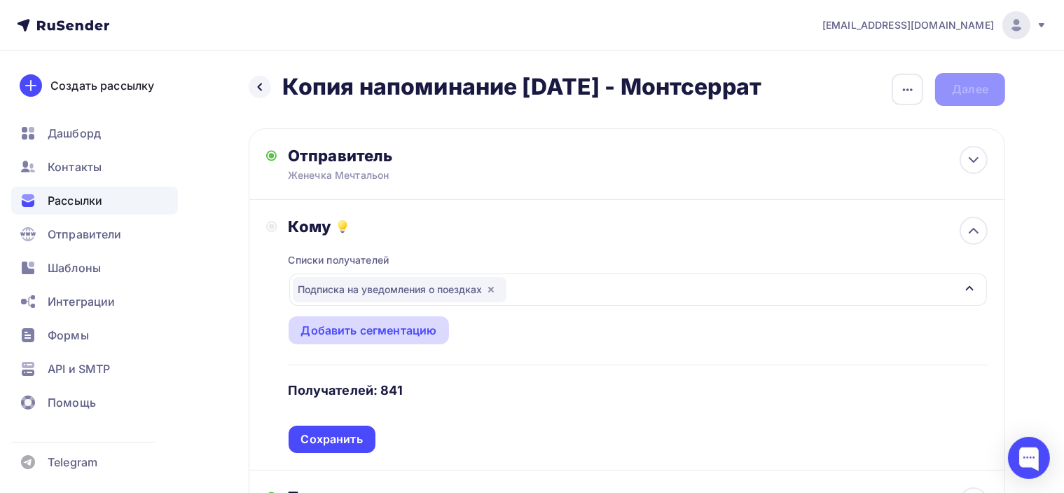
click at [356, 329] on div "Добавить сегментацию" at bounding box center [369, 330] width 136 height 17
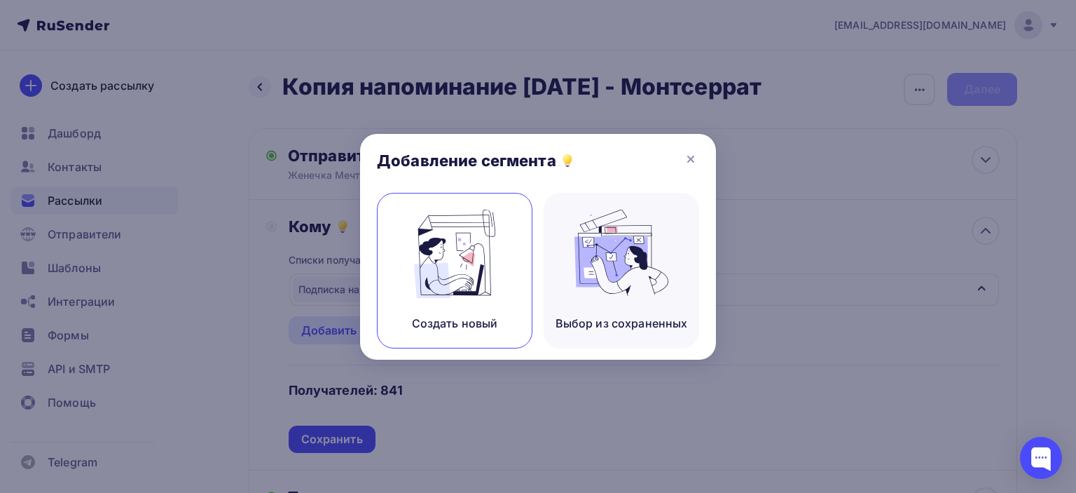
click at [460, 280] on img at bounding box center [455, 254] width 94 height 88
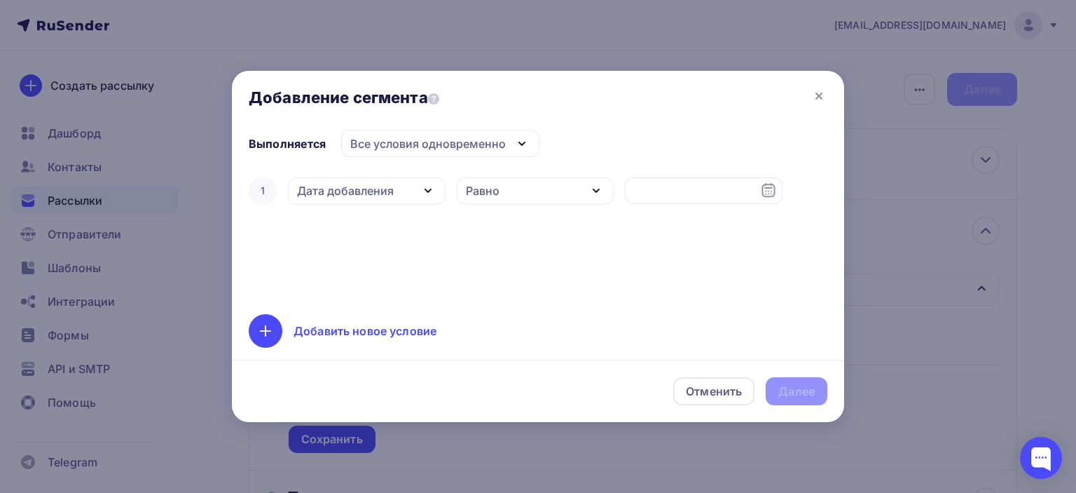
click at [370, 184] on div "Дата добавления" at bounding box center [345, 190] width 97 height 17
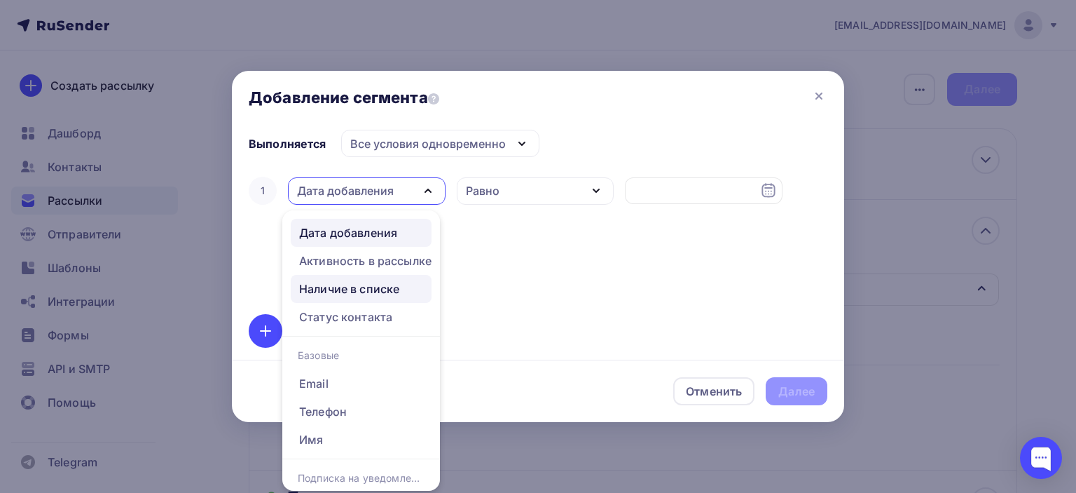
click at [389, 283] on div "Наличие в списке" at bounding box center [349, 288] width 100 height 17
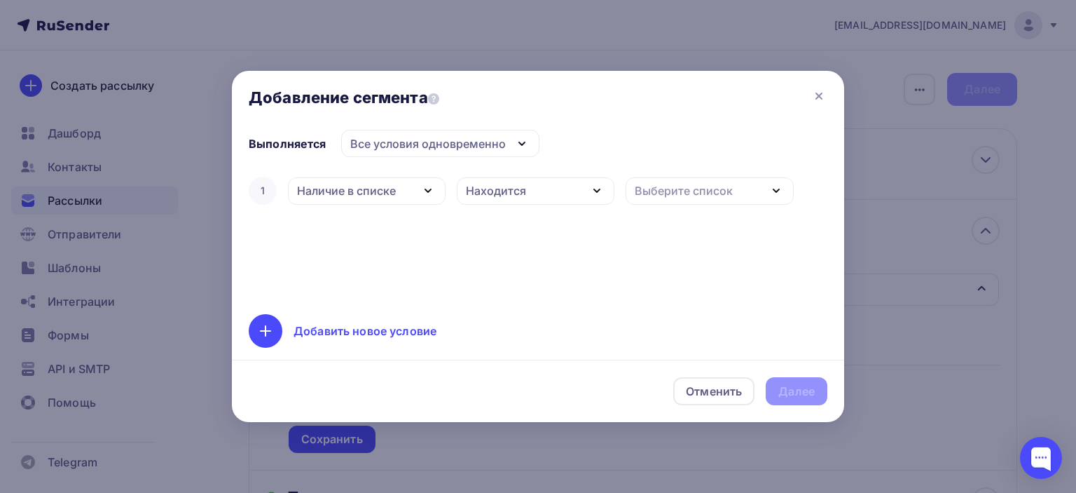
click at [526, 188] on div "Находится" at bounding box center [536, 190] width 158 height 27
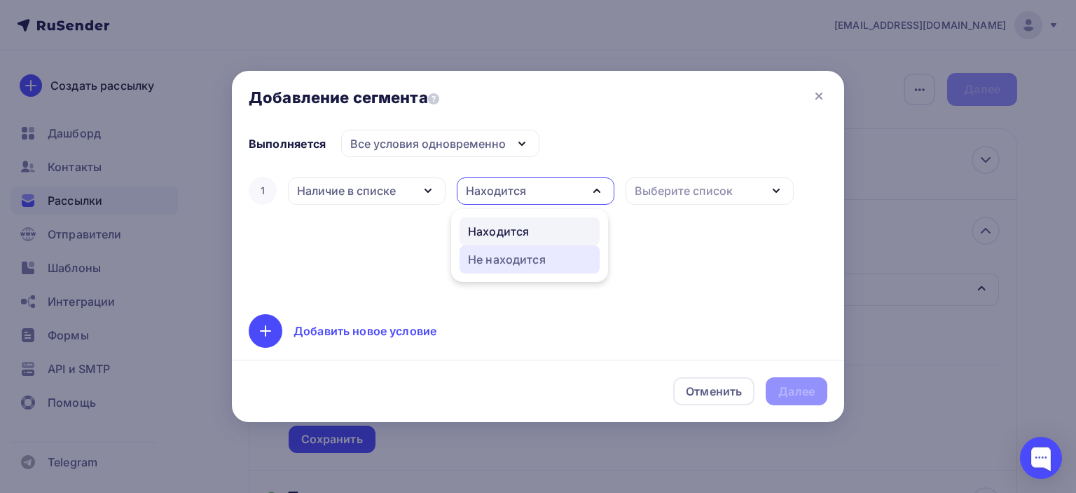
click at [525, 263] on div "Не находится" at bounding box center [507, 259] width 78 height 17
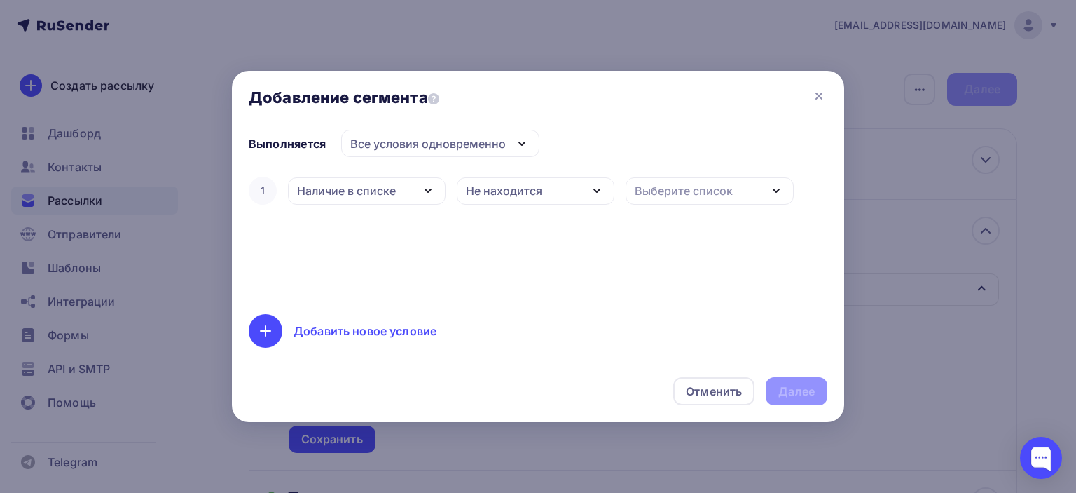
click at [701, 184] on div "Выберите список" at bounding box center [684, 190] width 98 height 17
click at [674, 283] on div "Общая" at bounding box center [656, 281] width 39 height 17
click at [350, 328] on div "Добавить новое условие" at bounding box center [365, 330] width 143 height 17
click at [343, 238] on div "Дата добавления" at bounding box center [345, 235] width 97 height 17
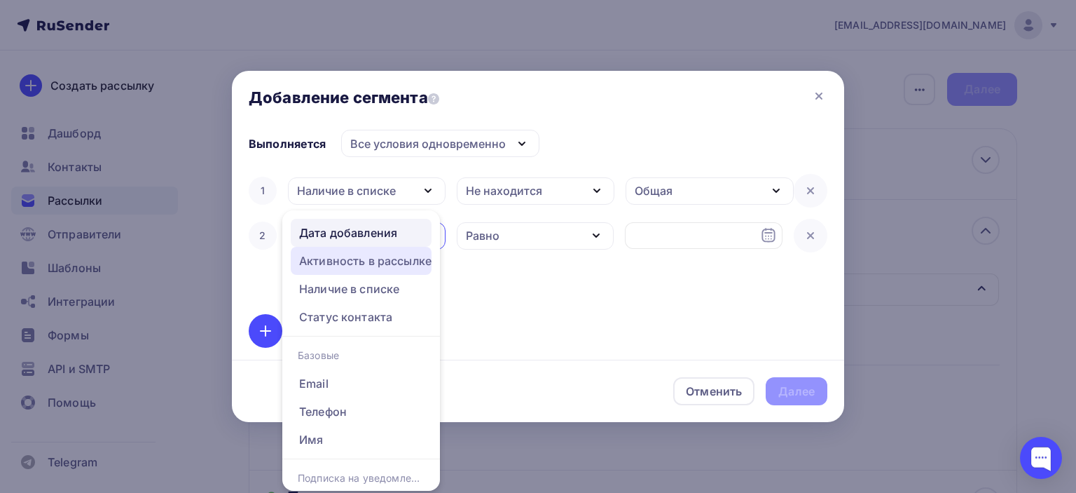
click at [380, 260] on div "Активность в рассылке" at bounding box center [365, 260] width 132 height 17
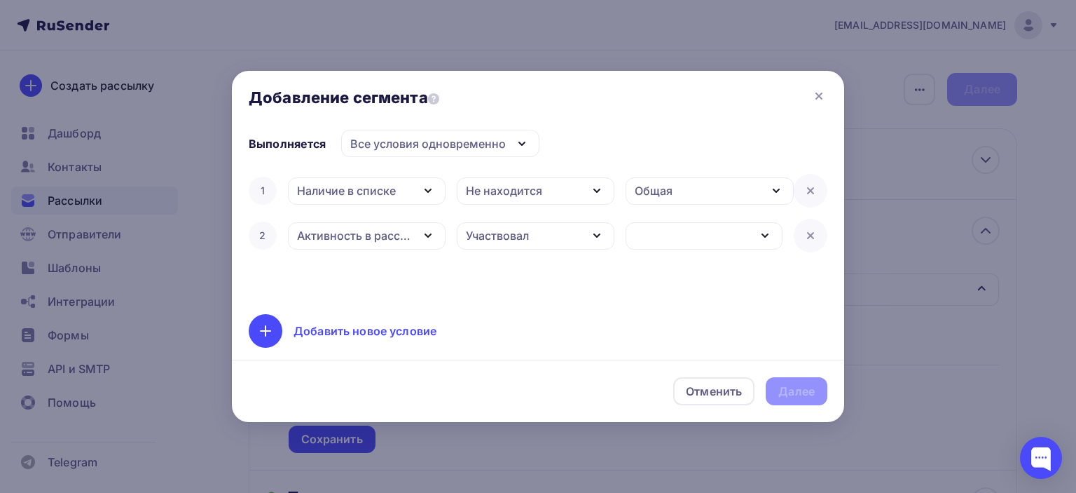
click at [530, 225] on div "Участвовал" at bounding box center [536, 235] width 158 height 27
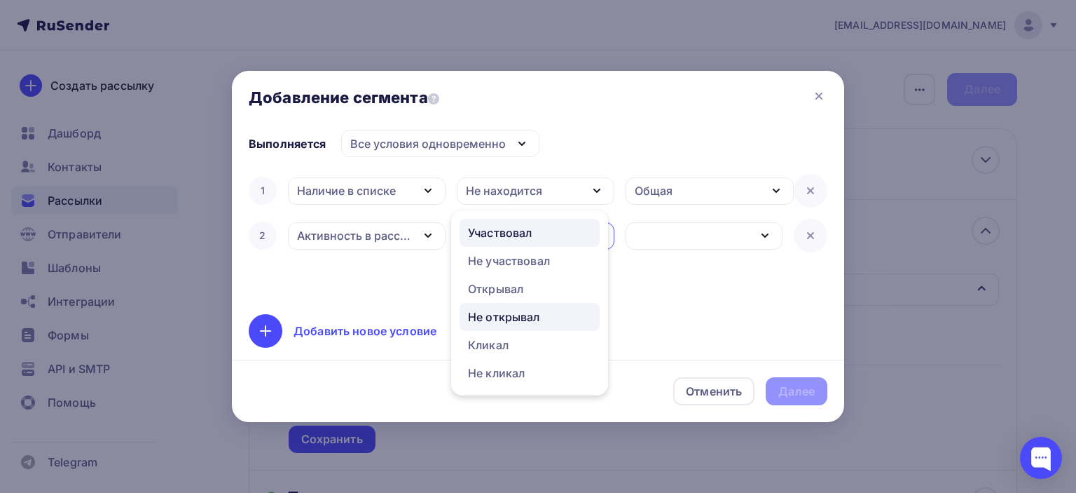
click at [519, 315] on div "Не открывал" at bounding box center [504, 316] width 72 height 17
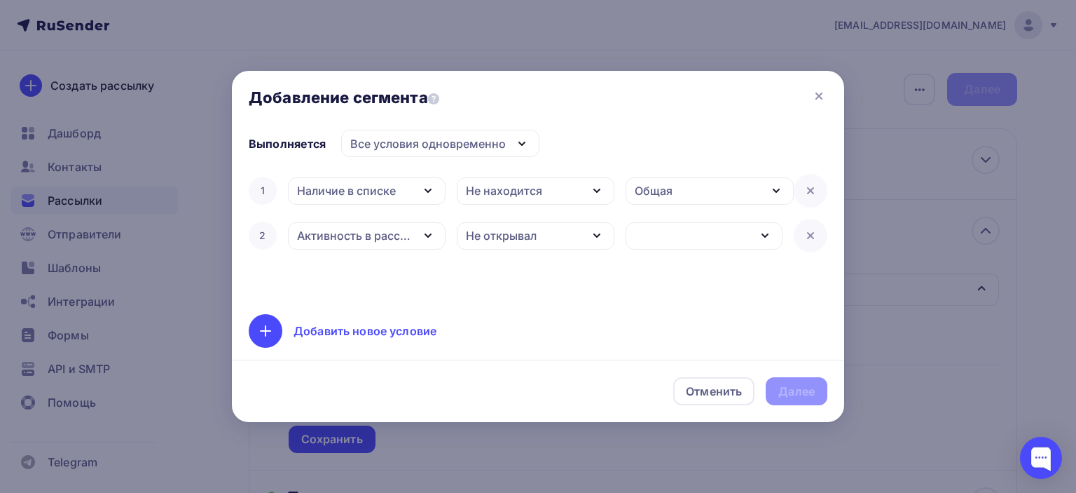
click at [673, 230] on div "button" at bounding box center [705, 235] width 158 height 27
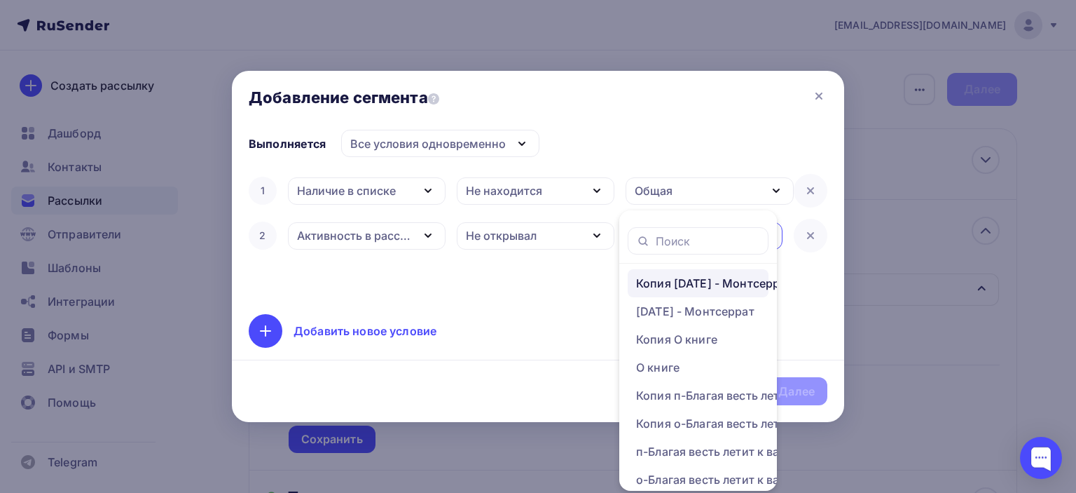
click at [673, 278] on div "Копия [DATE] - Монтсеррат" at bounding box center [714, 283] width 156 height 17
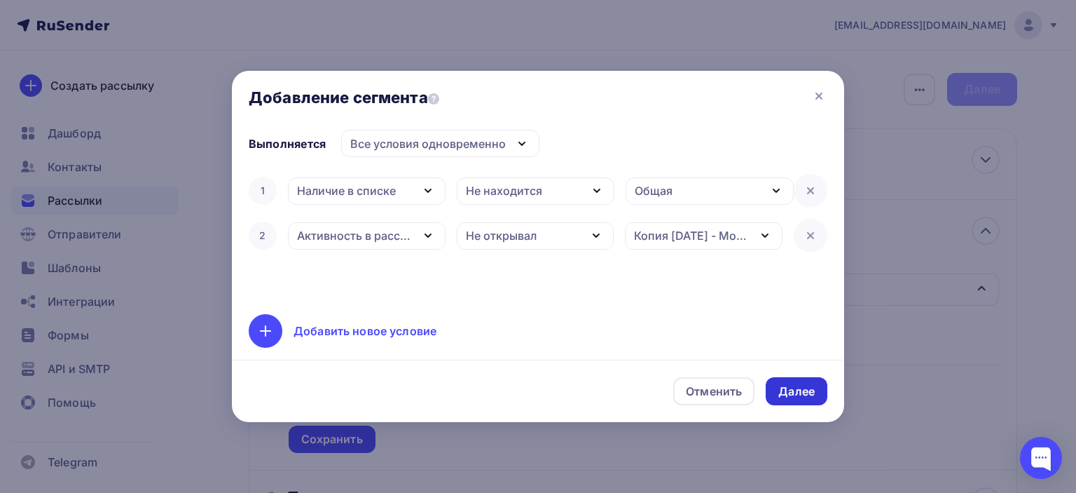
click at [811, 392] on div "Далее" at bounding box center [796, 391] width 36 height 16
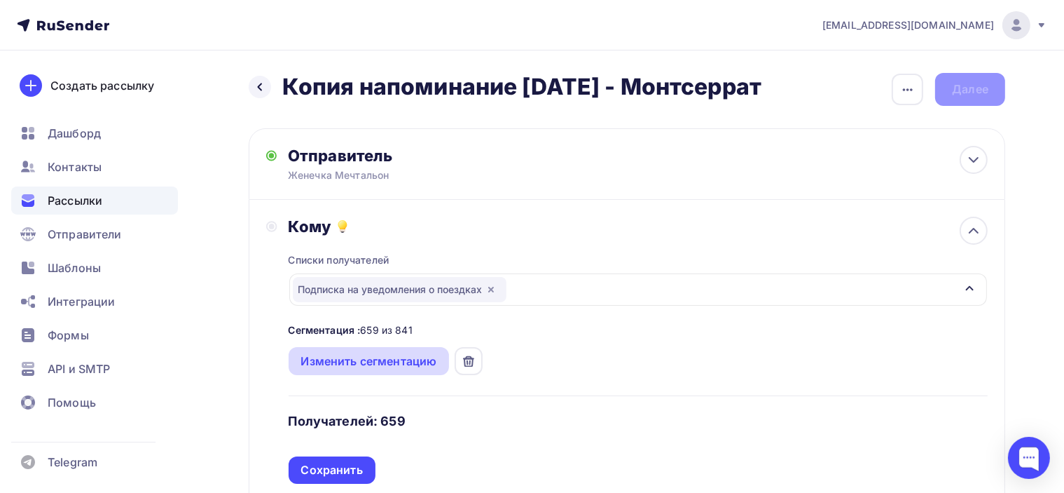
click at [390, 361] on div "Изменить сегментацию" at bounding box center [369, 360] width 136 height 17
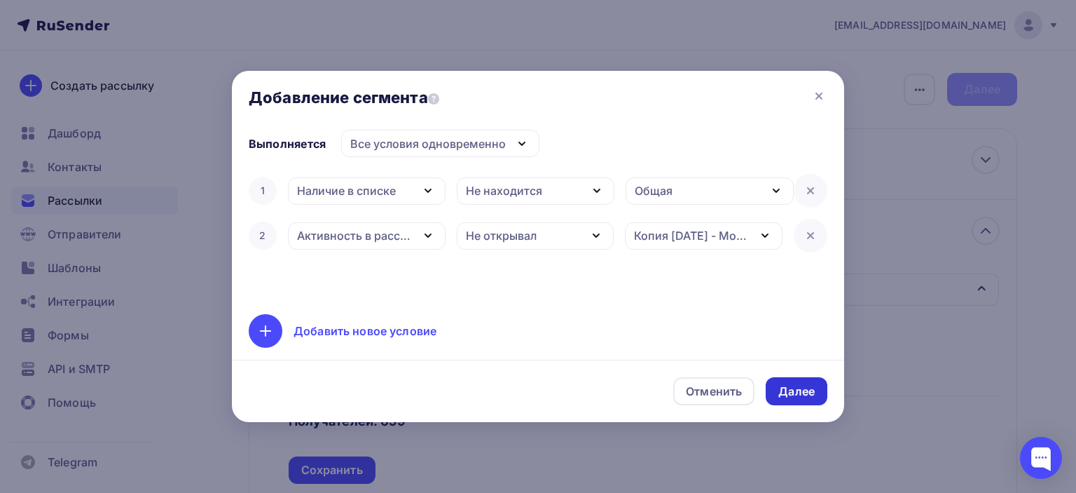
click at [816, 398] on div "Далее" at bounding box center [797, 391] width 62 height 28
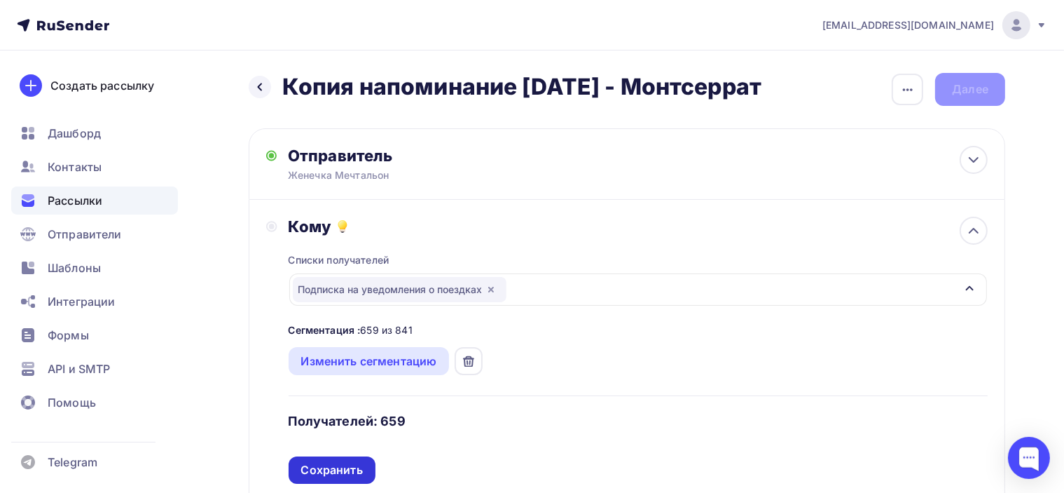
click at [350, 467] on div "Сохранить" at bounding box center [332, 470] width 62 height 16
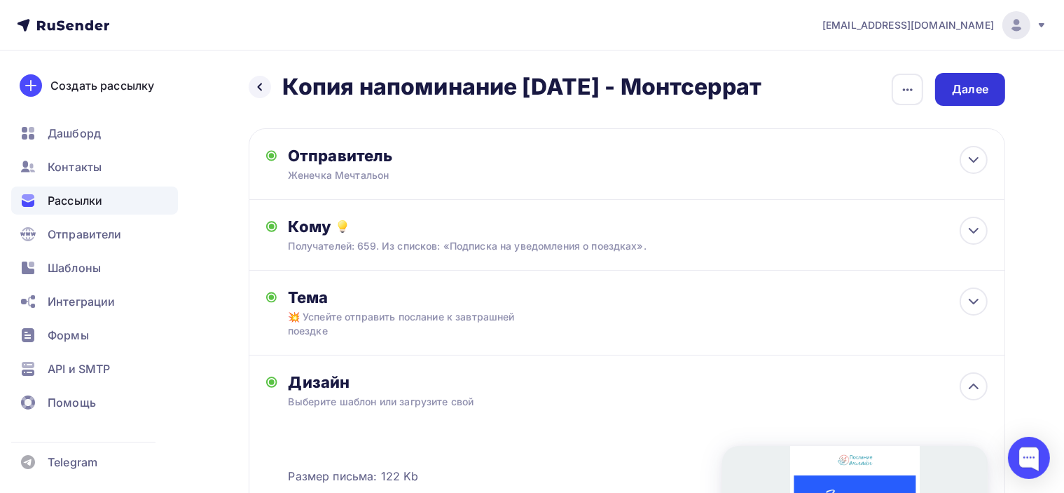
click at [961, 84] on div "Далее" at bounding box center [970, 89] width 36 height 16
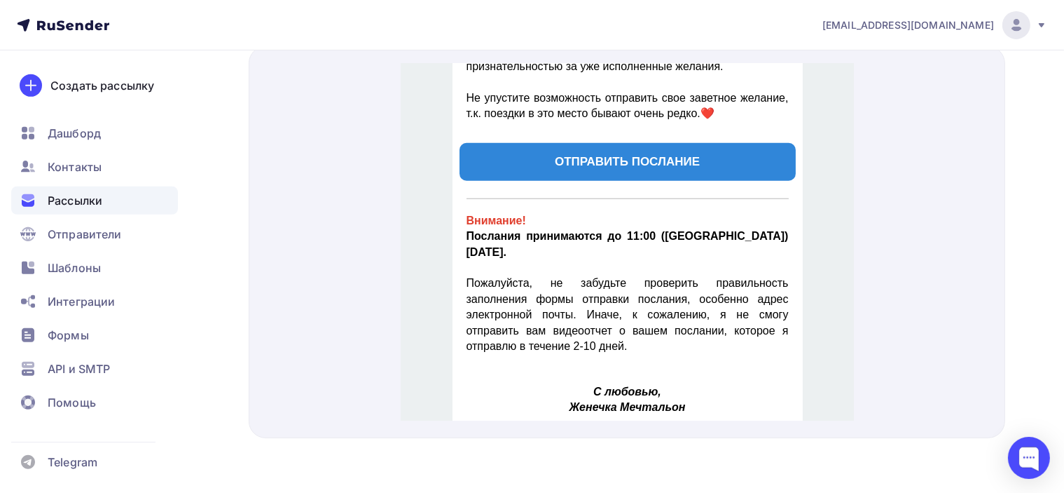
scroll to position [1261, 0]
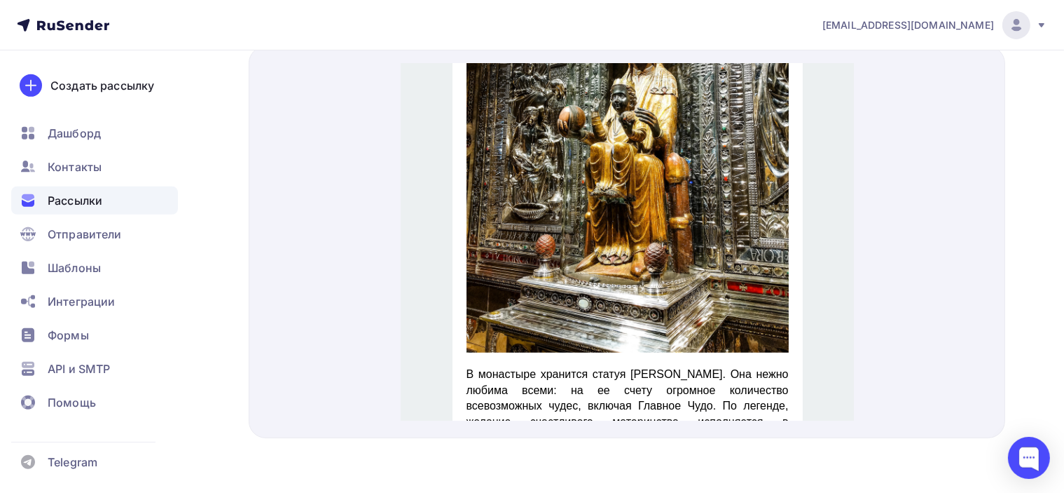
drag, startPoint x: 806, startPoint y: 233, endPoint x: 810, endPoint y: 260, distance: 27.6
click at [810, 260] on div "В [GEOGRAPHIC_DATA], на высоте 720 метров над уровнем моря, в горах прямо под о…" at bounding box center [626, 51] width 453 height 1558
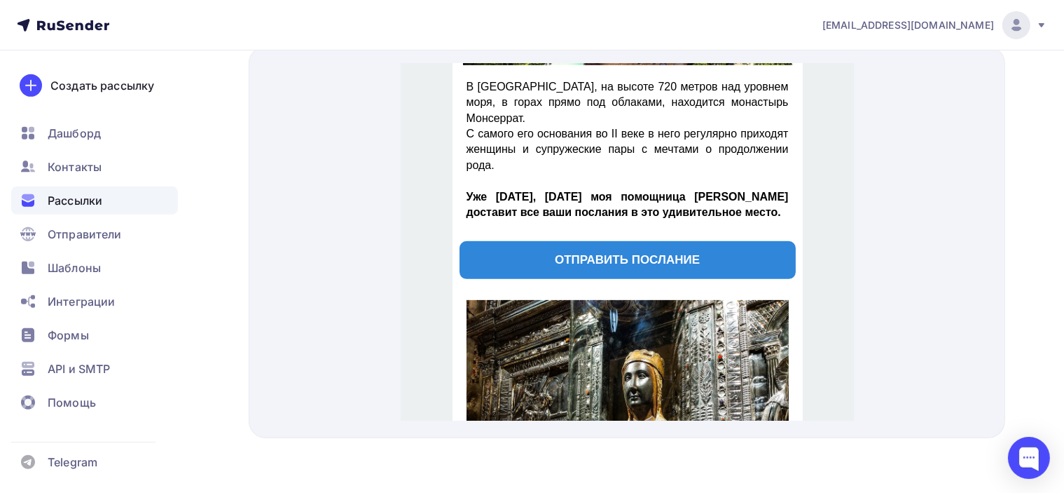
click at [725, 233] on span "ОТПРАВИТЬ ПОСЛАНИЕ" at bounding box center [627, 243] width 336 height 38
click at [923, 172] on div at bounding box center [627, 242] width 757 height 392
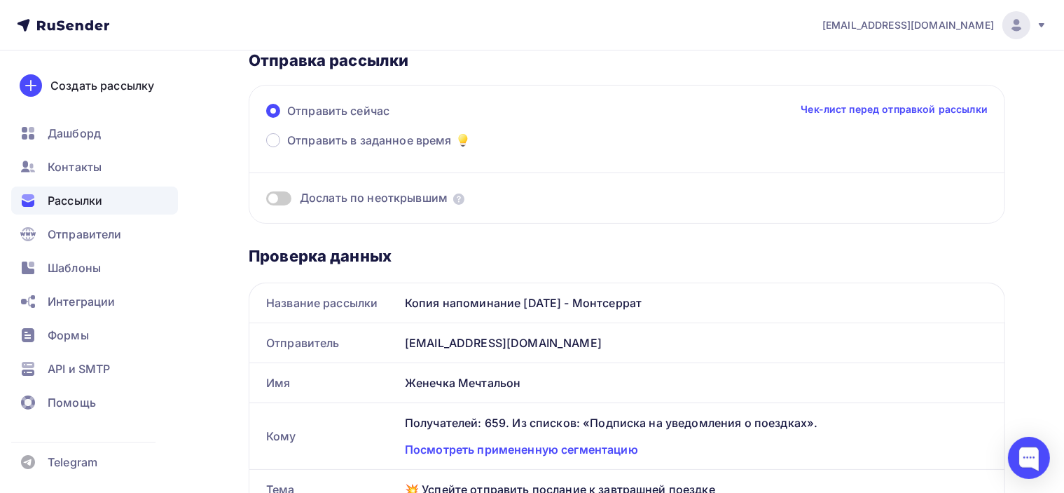
scroll to position [70, 0]
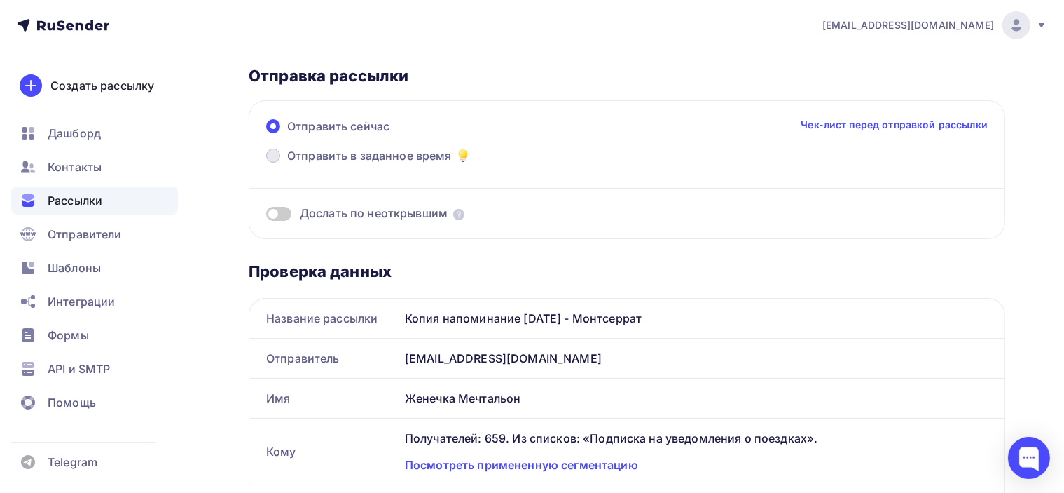
click at [356, 153] on span "Отправить в заданное время" at bounding box center [369, 155] width 165 height 17
click at [287, 164] on input "Отправить в заданное время" at bounding box center [287, 164] width 0 height 0
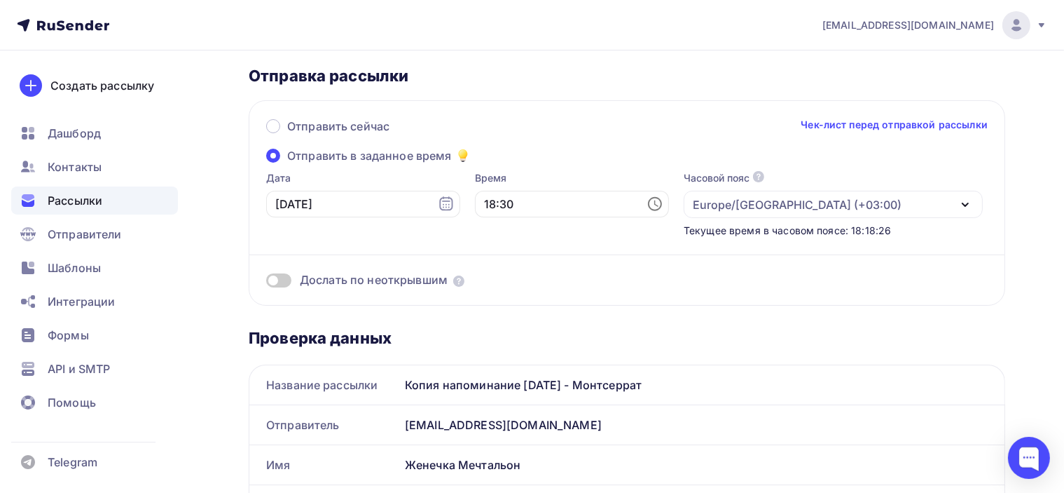
click at [647, 202] on icon at bounding box center [655, 203] width 17 height 17
click at [583, 260] on li "25" at bounding box center [584, 257] width 74 height 22
type input "18:25"
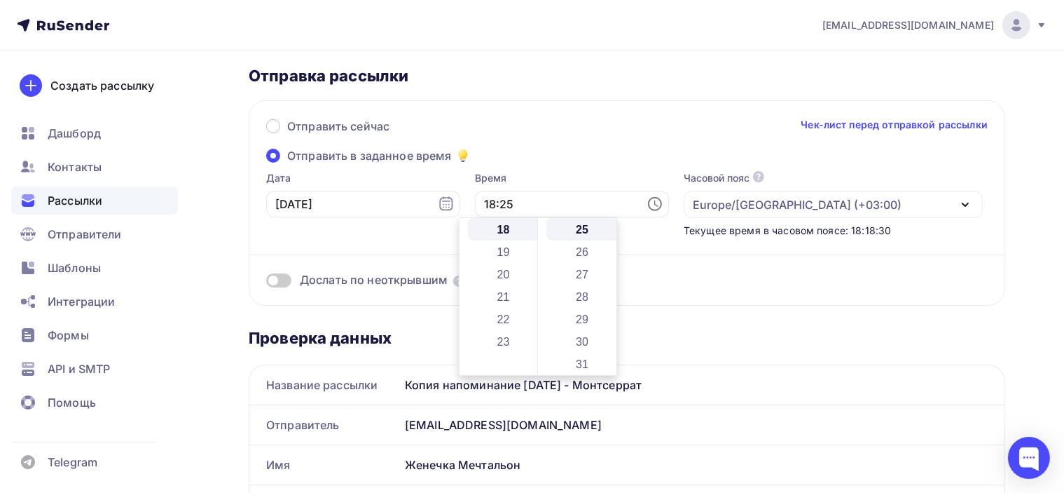
click at [767, 303] on div "Отправить сейчас Чек-лист перед отправкой рассылки Отправить в заданное время Д…" at bounding box center [627, 202] width 757 height 205
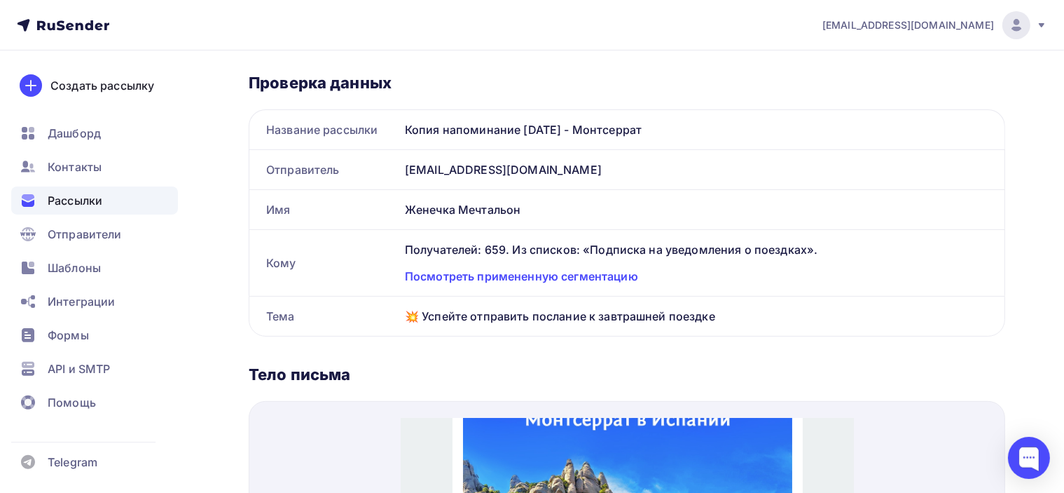
scroll to position [350, 0]
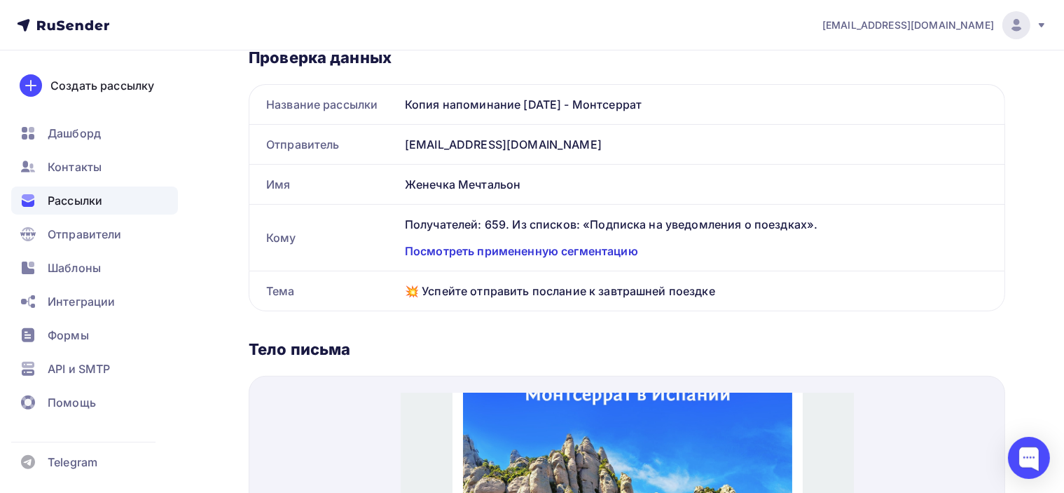
click at [615, 252] on div "Посмотреть примененную сегментацию" at bounding box center [696, 250] width 583 height 17
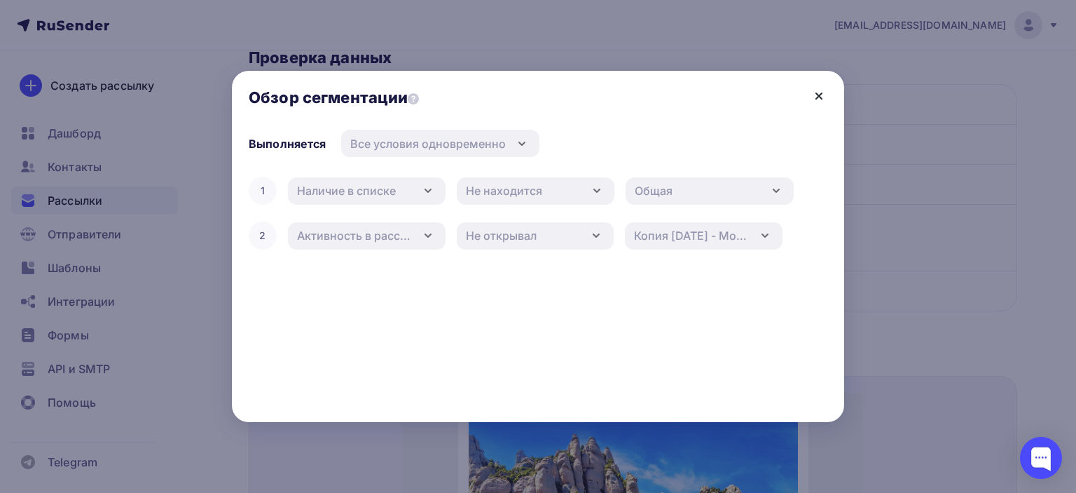
click at [815, 91] on icon at bounding box center [819, 96] width 17 height 17
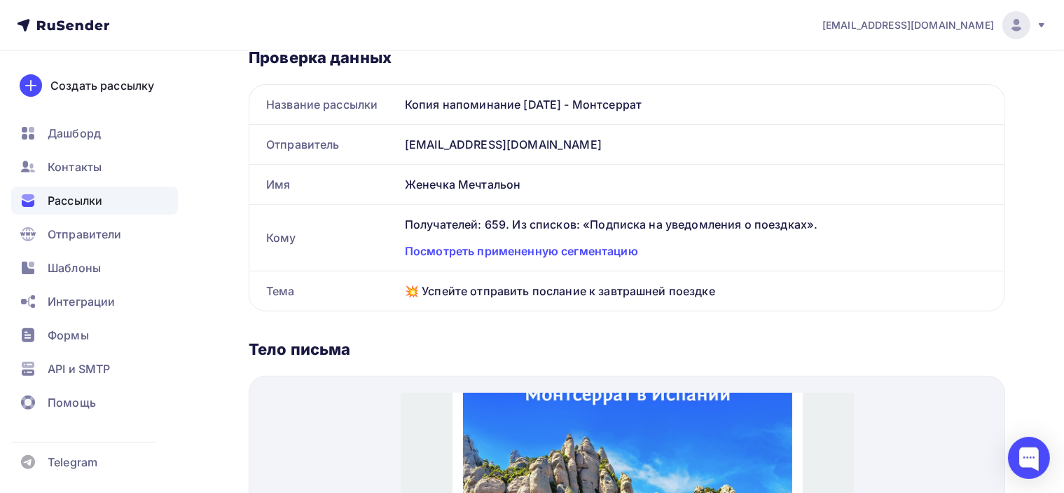
scroll to position [0, 0]
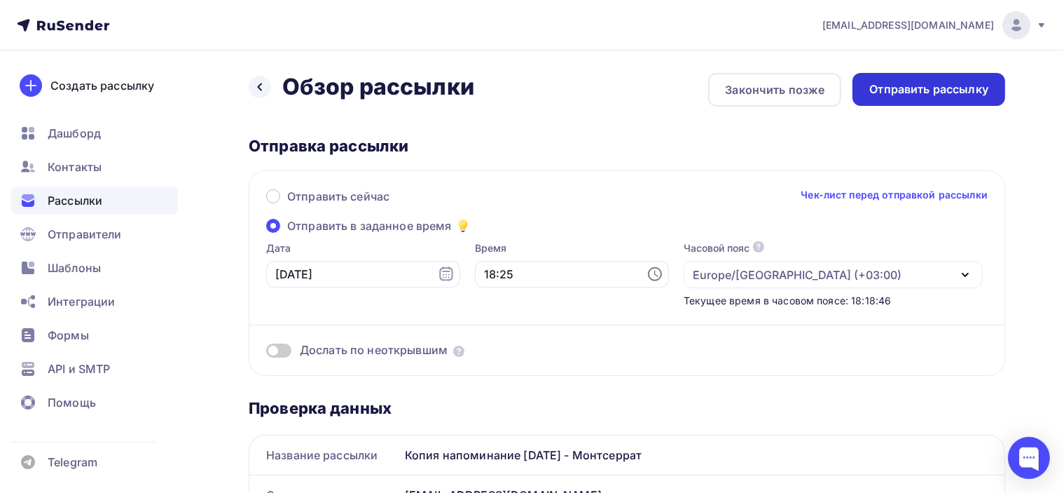
click at [931, 92] on div "Отправить рассылку" at bounding box center [929, 89] width 119 height 16
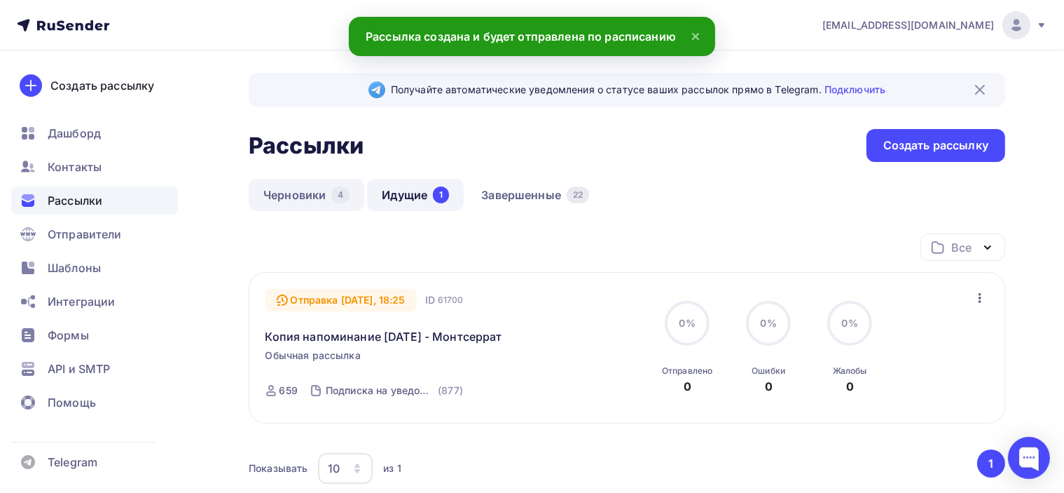
click at [287, 200] on link "Черновики 4" at bounding box center [307, 195] width 116 height 32
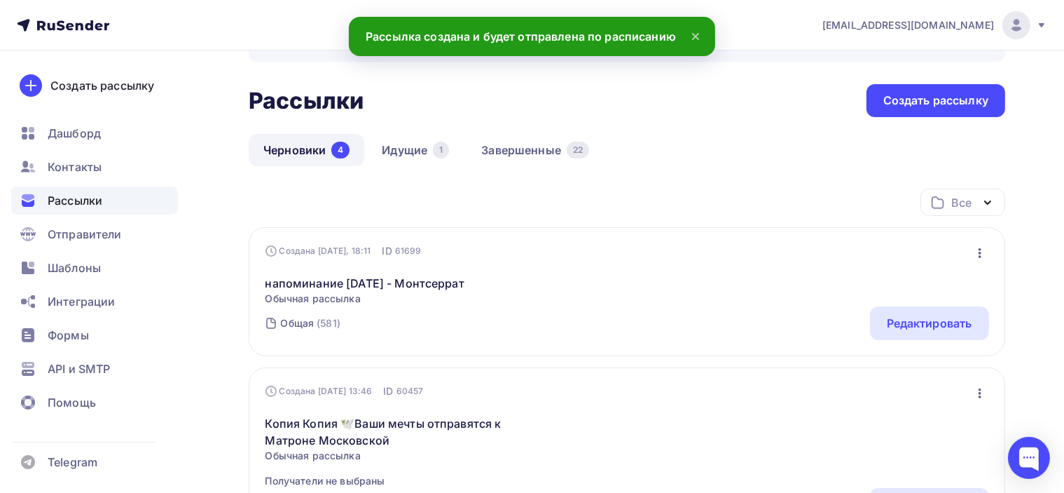
scroll to position [70, 0]
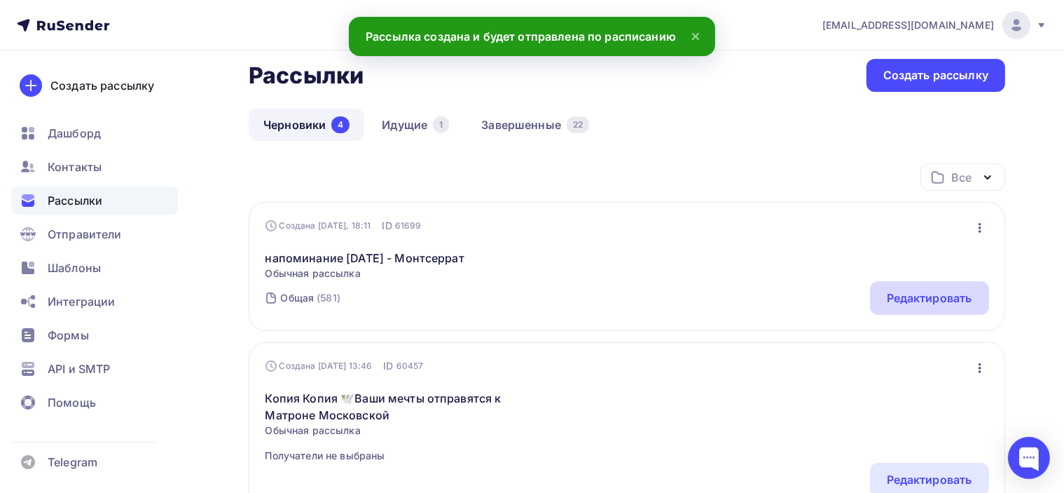
click at [950, 287] on div "Редактировать" at bounding box center [929, 298] width 119 height 34
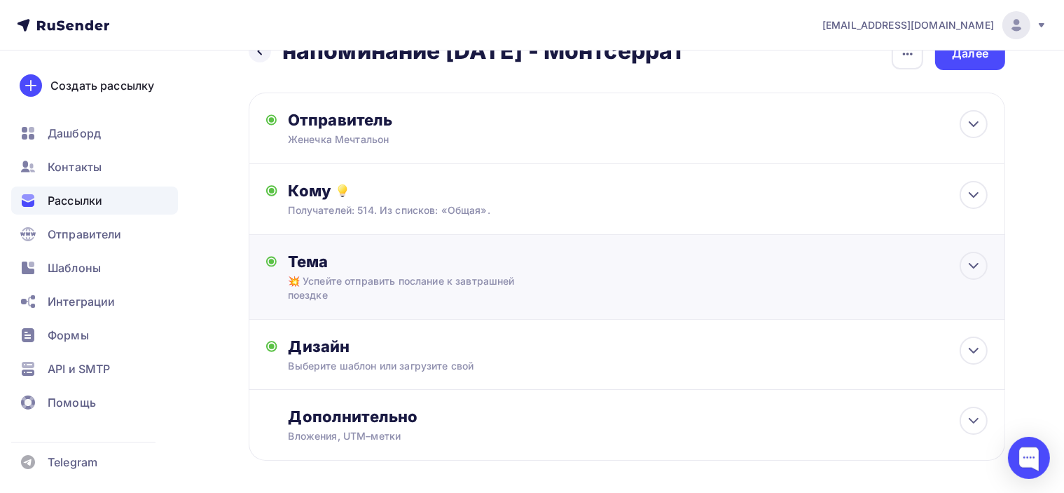
scroll to position [70, 0]
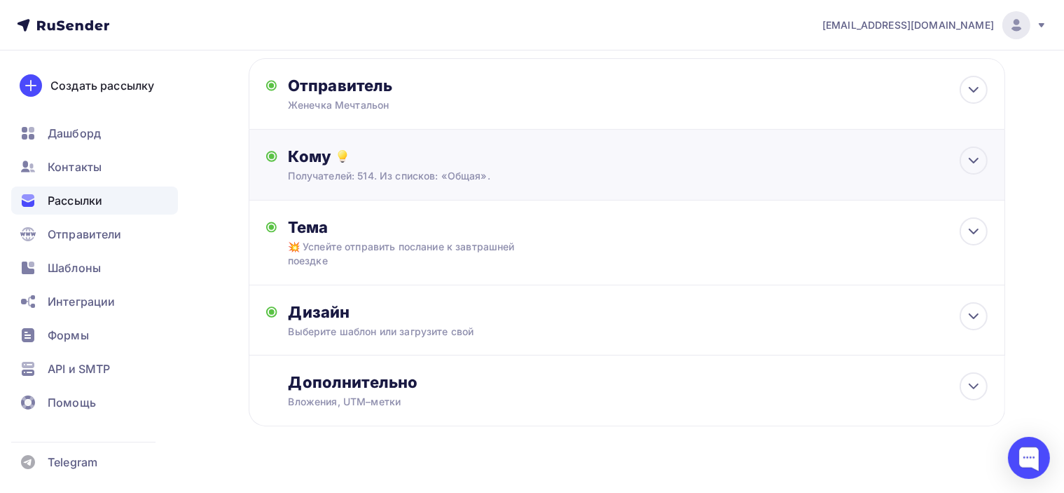
click at [554, 170] on div "Получателей: 514. Из списков: «Общая»." at bounding box center [604, 176] width 630 height 14
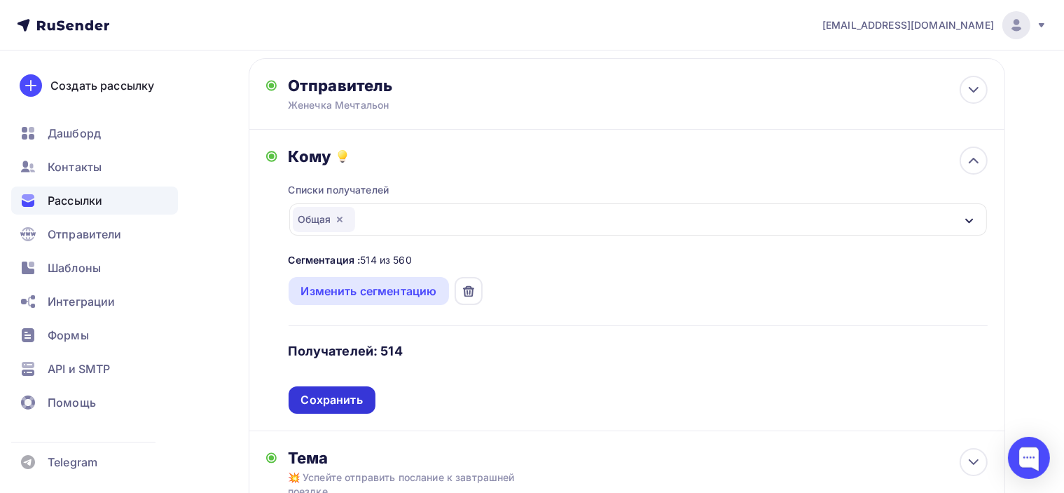
click at [338, 400] on div "Сохранить" at bounding box center [332, 400] width 62 height 16
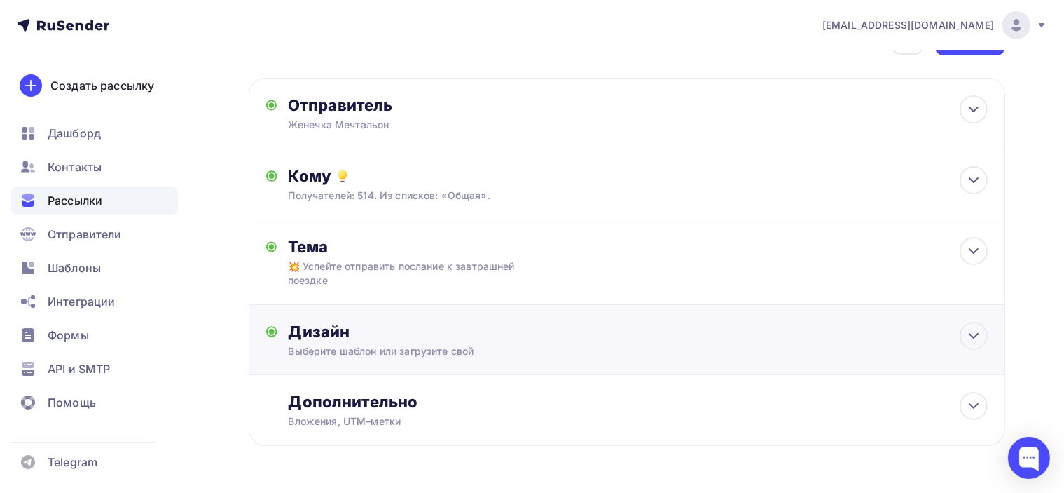
scroll to position [0, 0]
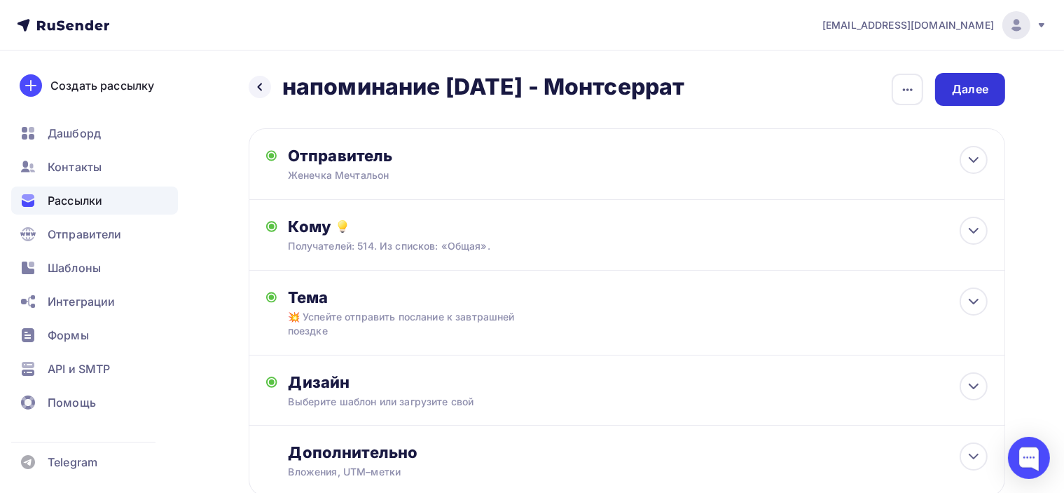
click at [982, 88] on div "Далее" at bounding box center [970, 89] width 36 height 16
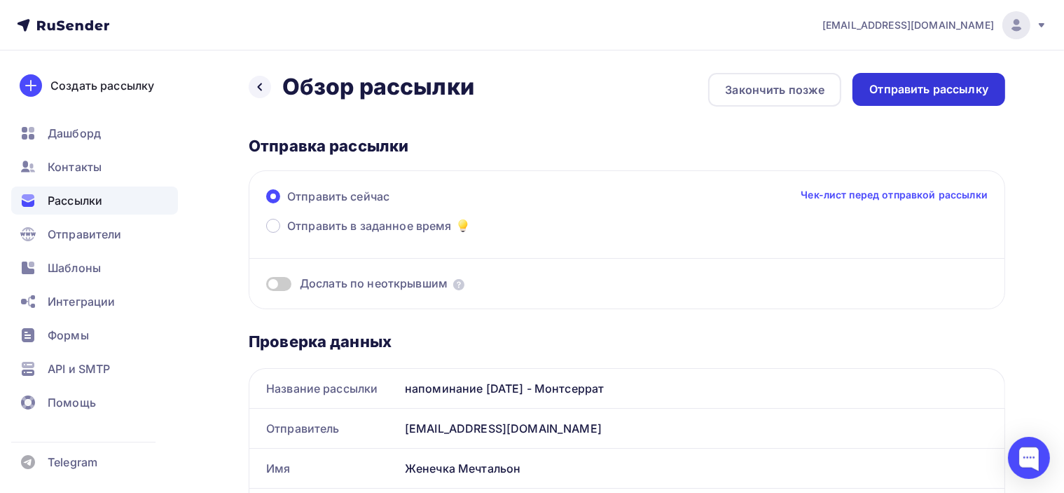
click at [947, 89] on div "Отправить рассылку" at bounding box center [929, 89] width 119 height 16
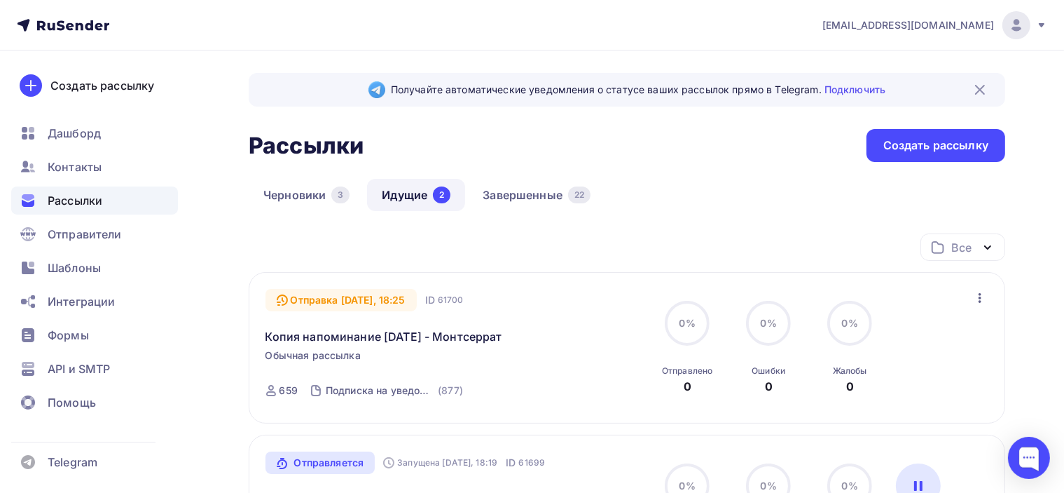
click at [680, 156] on div "Рассылки Рассылки Создать рассылку" at bounding box center [627, 145] width 757 height 33
click at [537, 202] on link "Завершенные 22" at bounding box center [536, 195] width 137 height 32
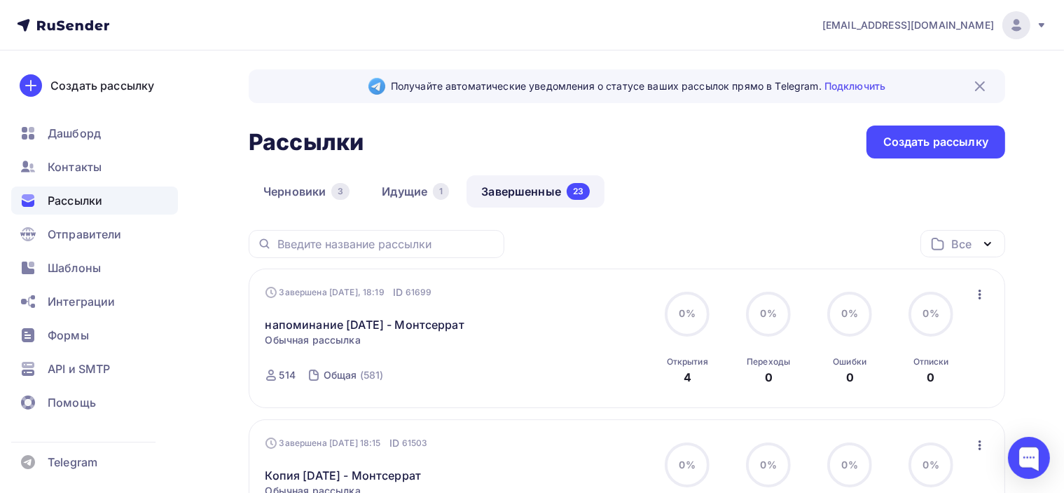
scroll to position [70, 0]
